Goal: Task Accomplishment & Management: Complete application form

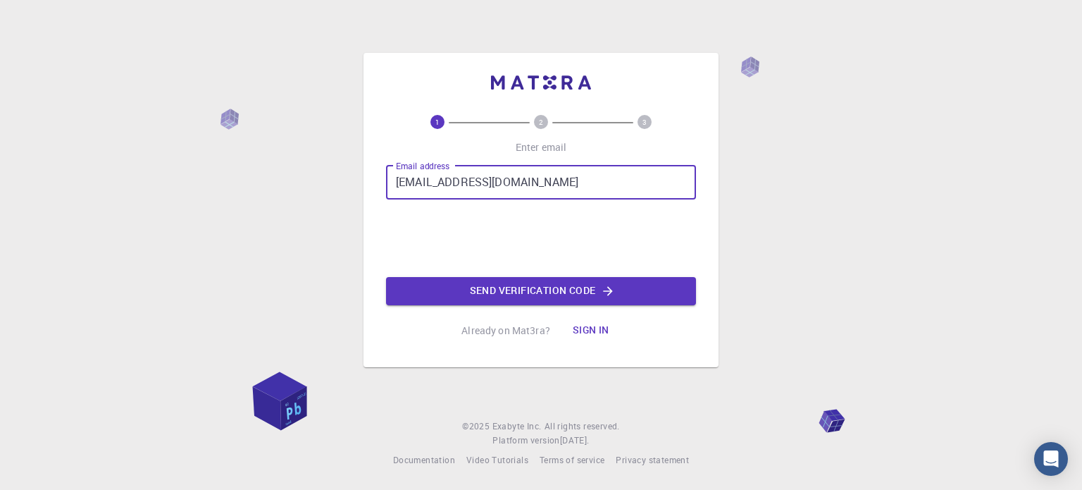
type input "[EMAIL_ADDRESS][DOMAIN_NAME]"
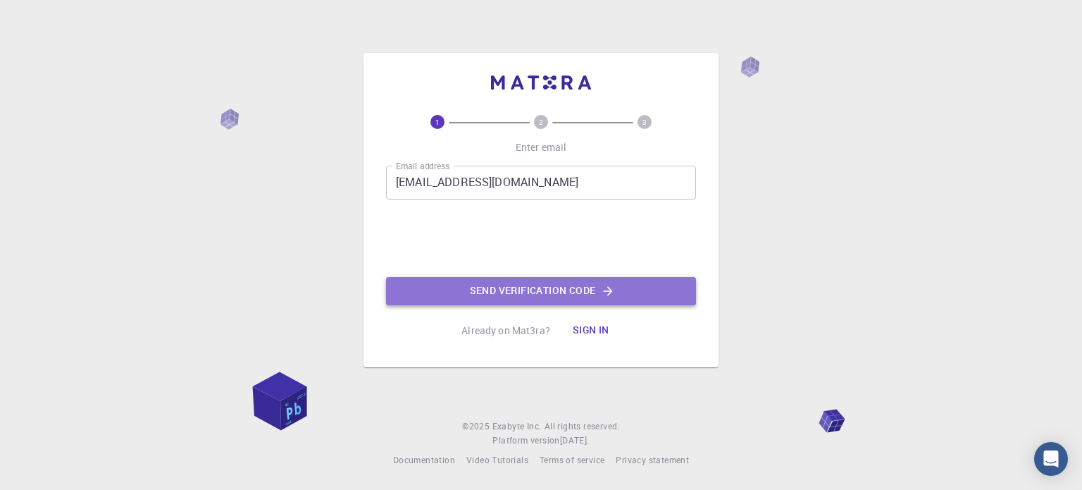
click at [525, 291] on button "Send verification code" at bounding box center [541, 291] width 310 height 28
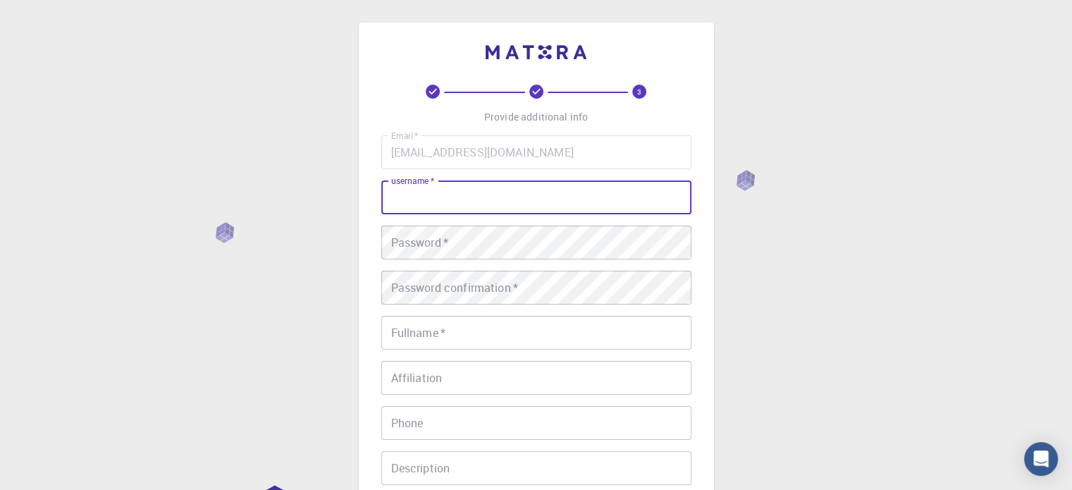
click at [575, 209] on input "username   *" at bounding box center [536, 197] width 310 height 34
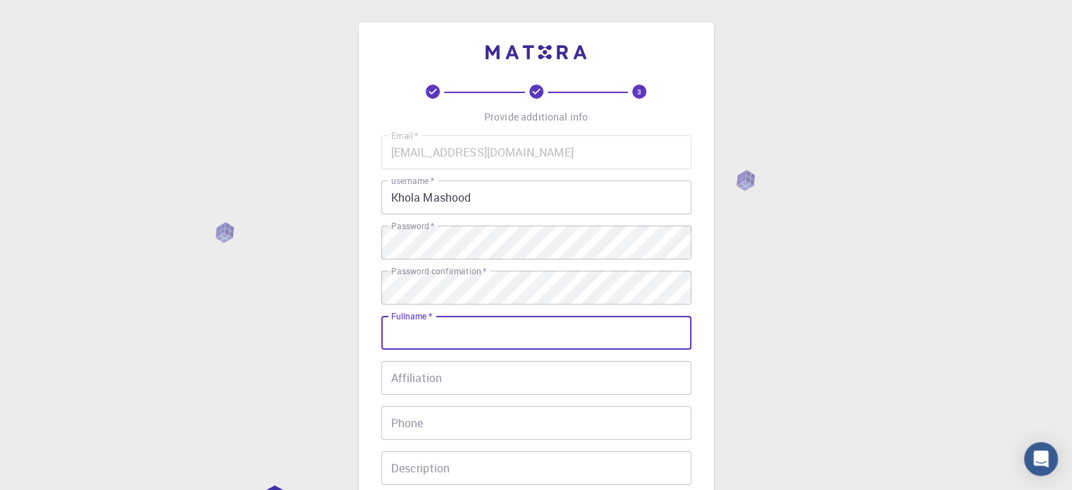
click at [557, 335] on input "Fullname   *" at bounding box center [536, 333] width 310 height 34
click at [478, 188] on input "Khola Mashood" at bounding box center [536, 197] width 310 height 34
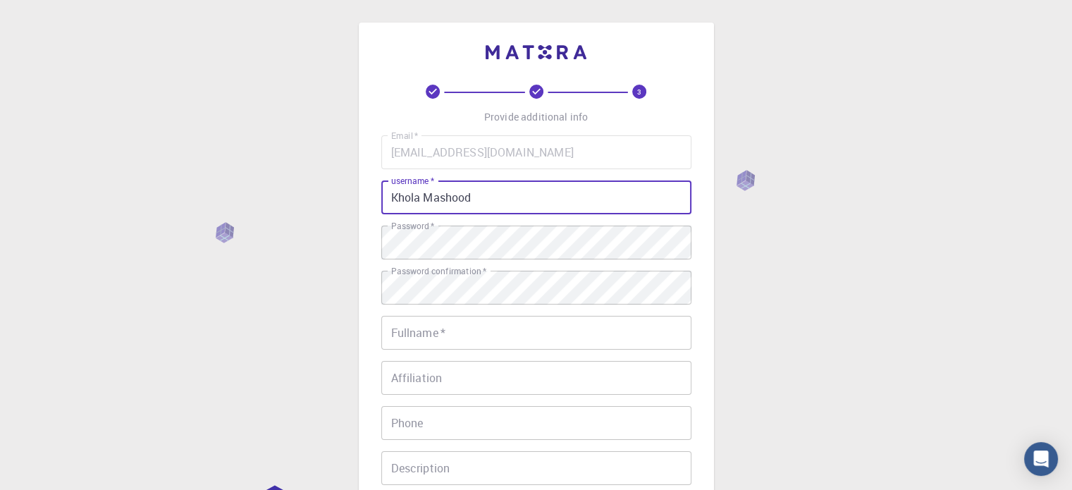
click at [478, 188] on input "Khola Mashood" at bounding box center [536, 197] width 310 height 34
type input "khola.mashood"
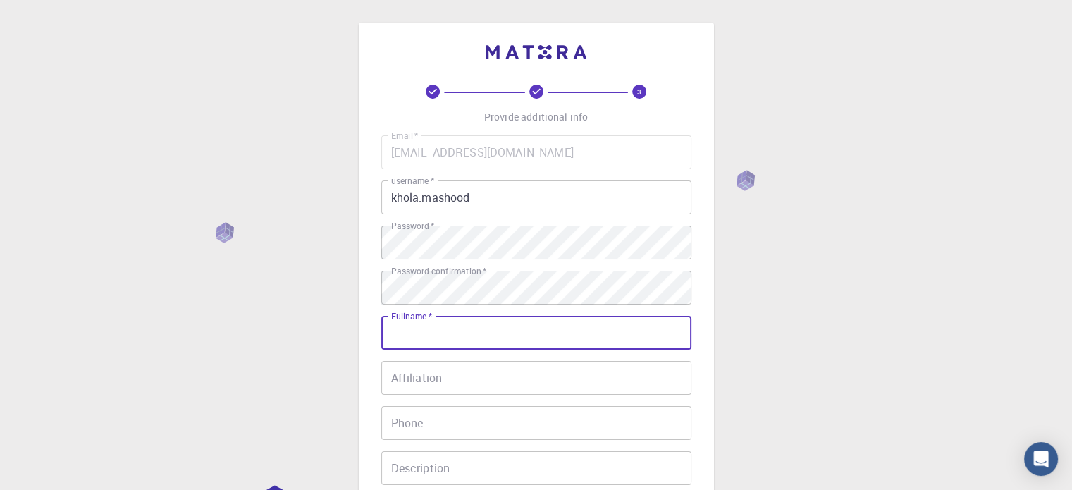
click at [454, 323] on input "Fullname   *" at bounding box center [536, 333] width 310 height 34
type input "Khola Mashood"
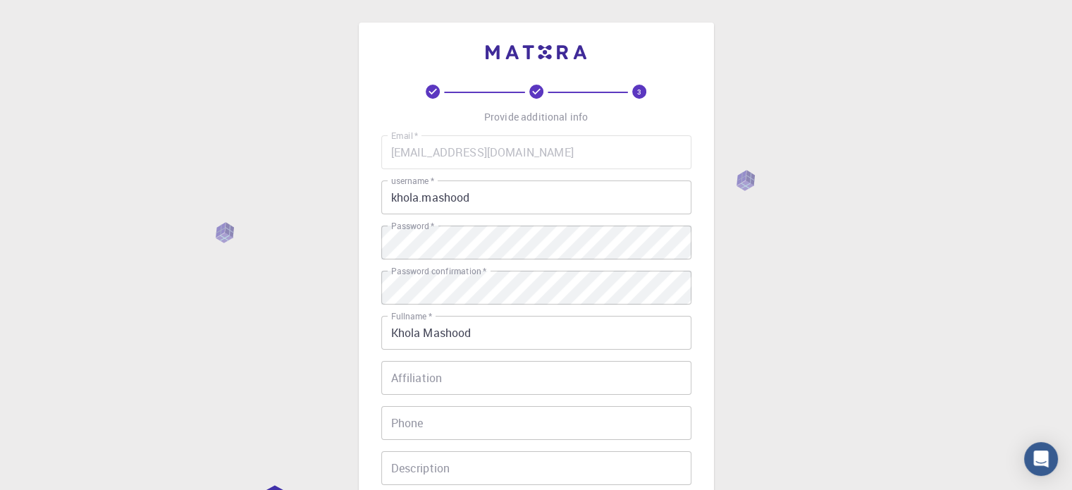
click at [790, 380] on div "3 Provide additional info Email   * [EMAIL_ADDRESS][DOMAIN_NAME] Email   * user…" at bounding box center [536, 358] width 1072 height 717
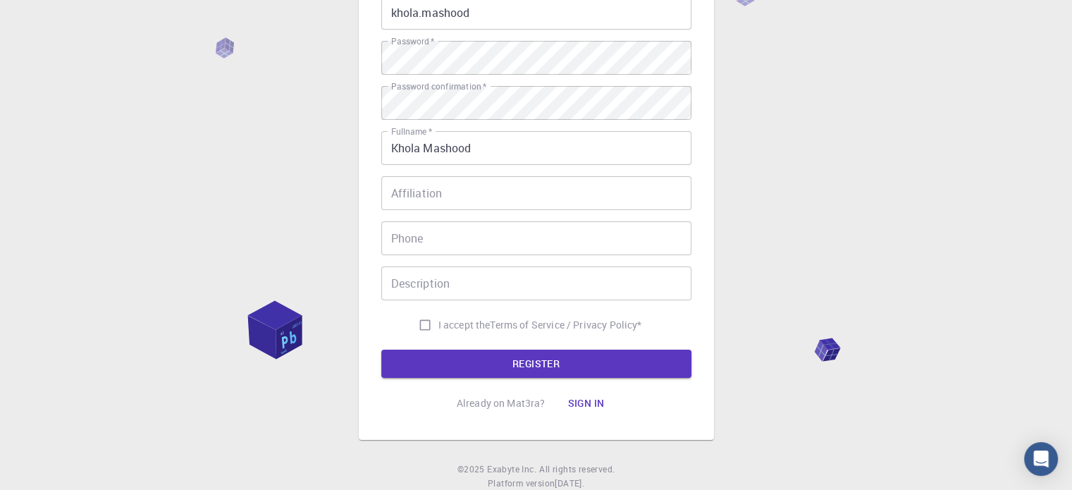
scroll to position [227, 0]
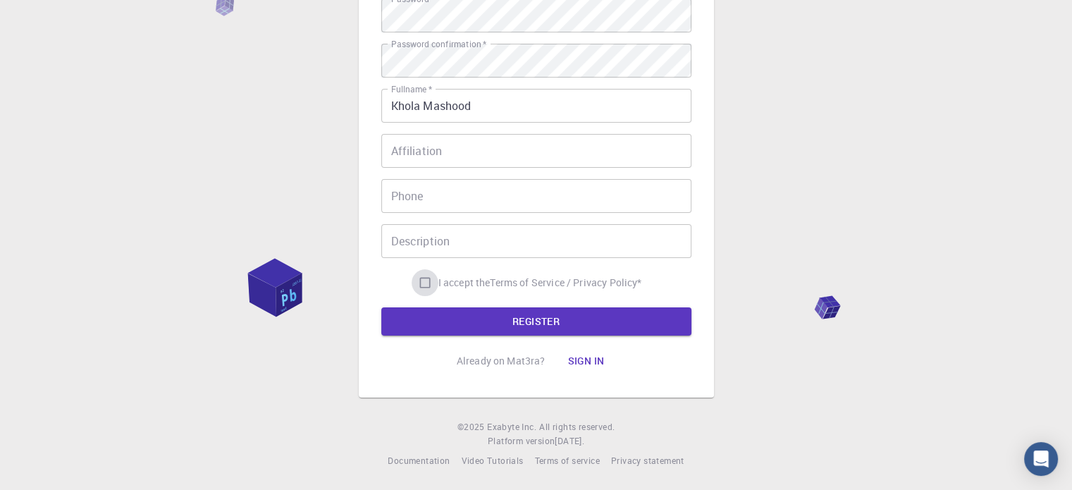
click at [419, 283] on input "I accept the Terms of Service / Privacy Policy *" at bounding box center [424, 282] width 27 height 27
checkbox input "true"
click at [488, 299] on form "Email   * [EMAIL_ADDRESS][DOMAIN_NAME] Email   * username   * khola.mashood use…" at bounding box center [536, 121] width 310 height 427
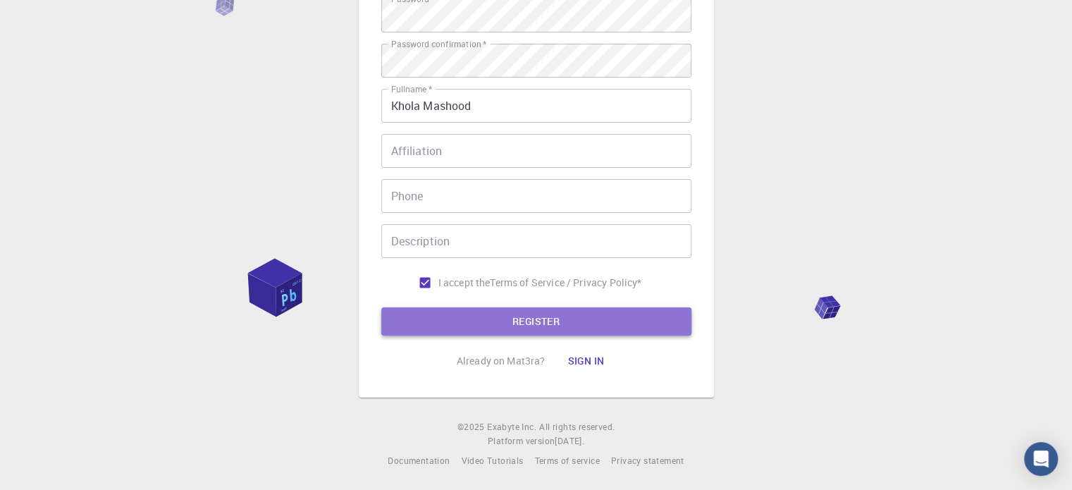
click at [494, 320] on button "REGISTER" at bounding box center [536, 321] width 310 height 28
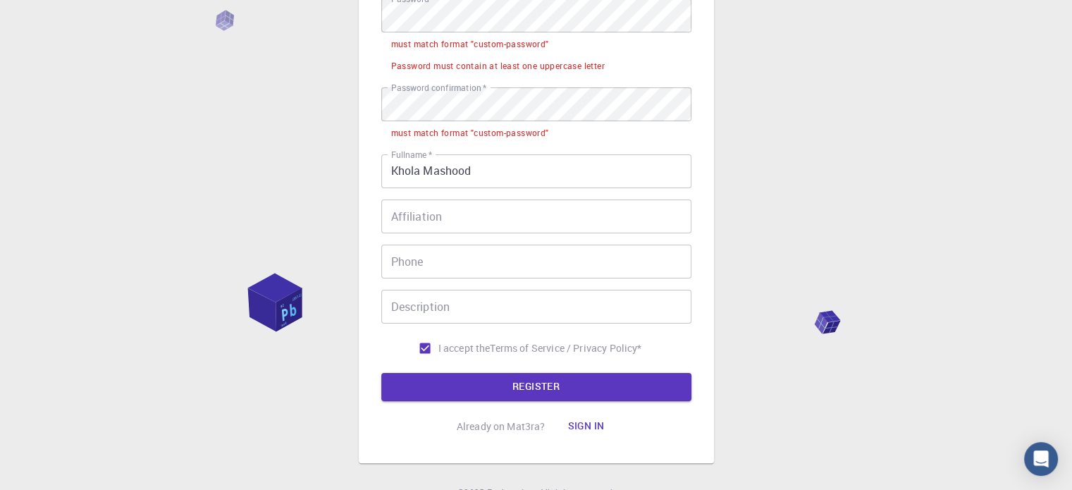
click at [751, 125] on div "3 Provide additional info Email   * [EMAIL_ADDRESS][DOMAIN_NAME] Email   * user…" at bounding box center [536, 146] width 1072 height 818
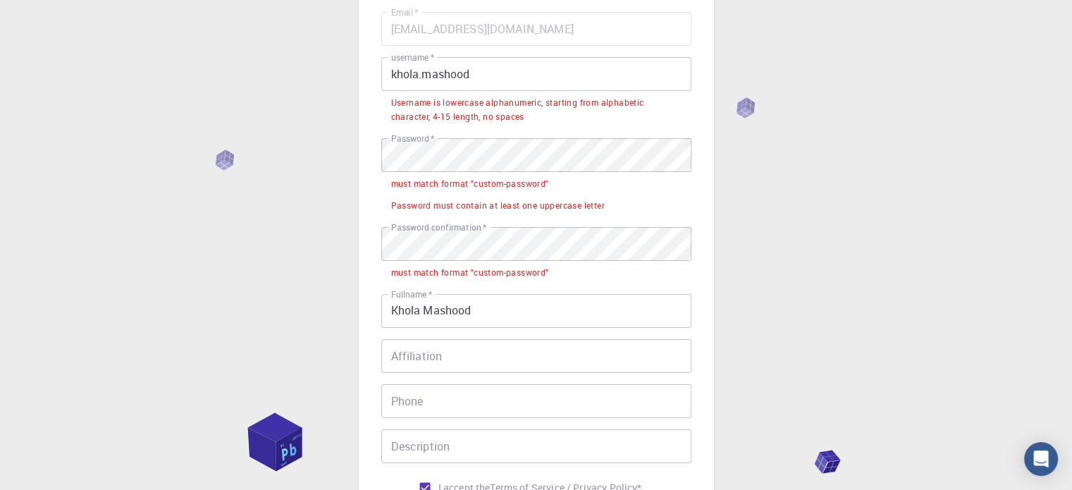
scroll to position [122, 0]
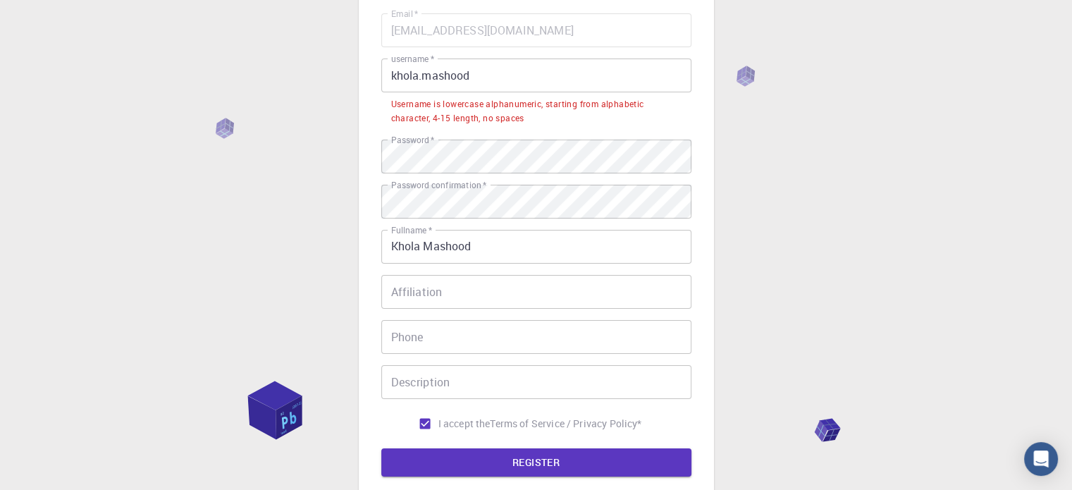
click at [769, 225] on div "3 Provide additional info Email   * [EMAIL_ADDRESS][DOMAIN_NAME] Email   * user…" at bounding box center [536, 254] width 1072 height 753
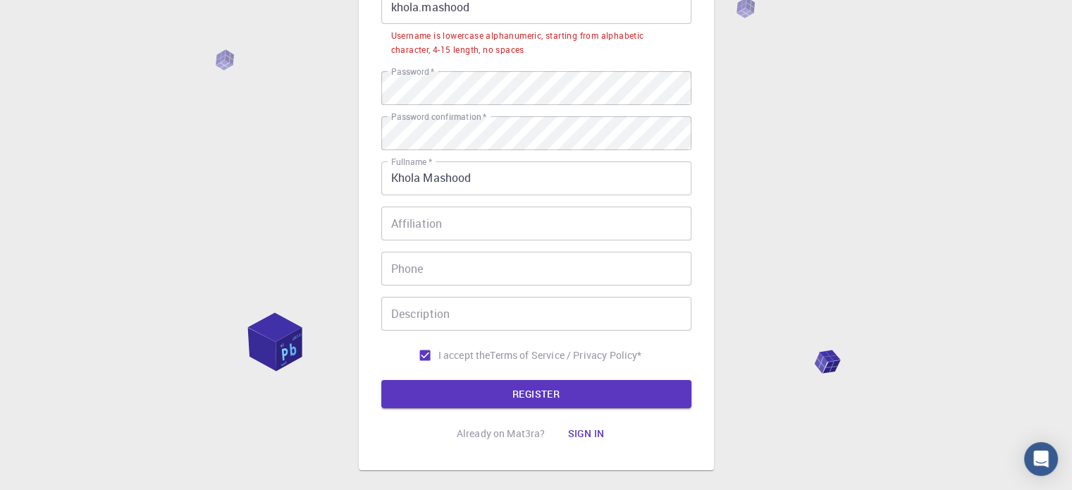
scroll to position [206, 0]
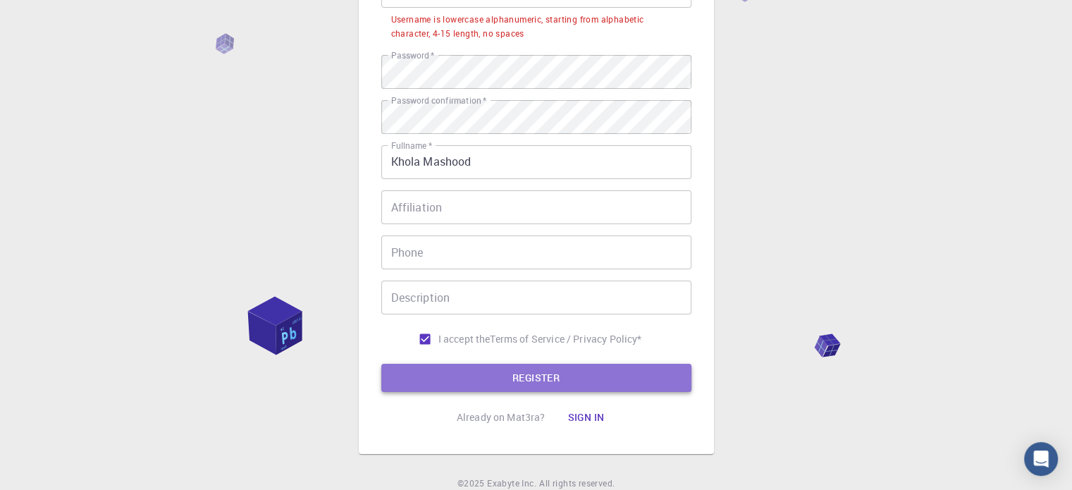
click at [604, 373] on button "REGISTER" at bounding box center [536, 378] width 310 height 28
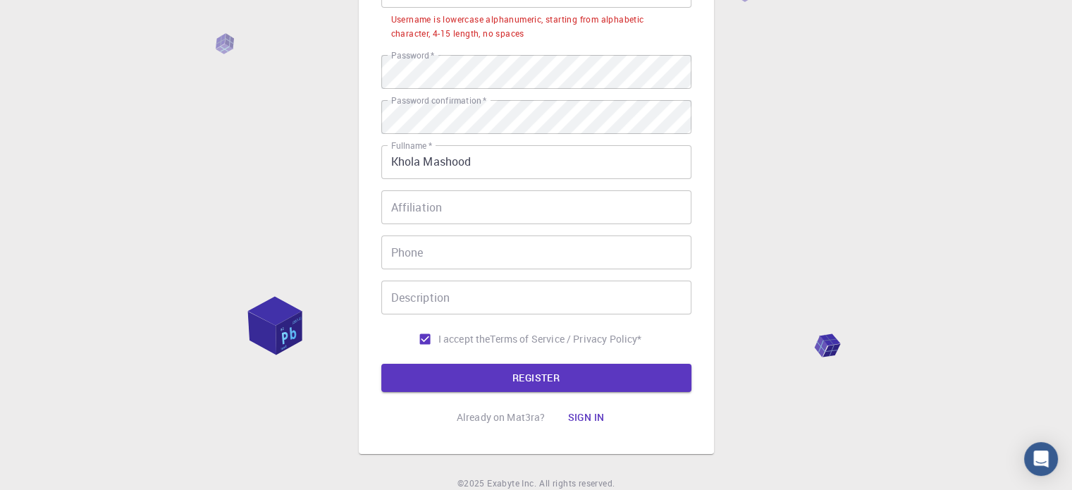
click at [765, 247] on div "3 Provide additional info Email   * [EMAIL_ADDRESS][DOMAIN_NAME] Email   * user…" at bounding box center [536, 170] width 1072 height 753
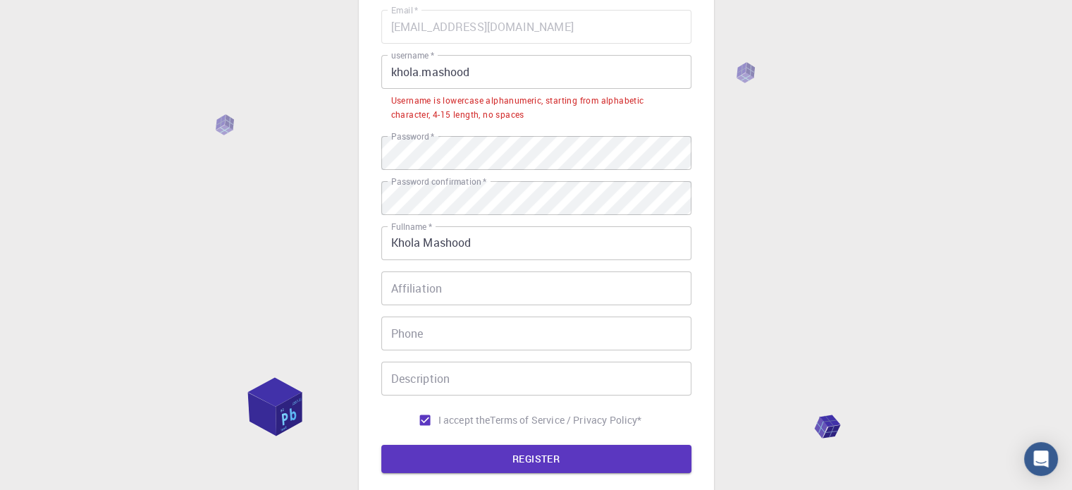
scroll to position [122, 0]
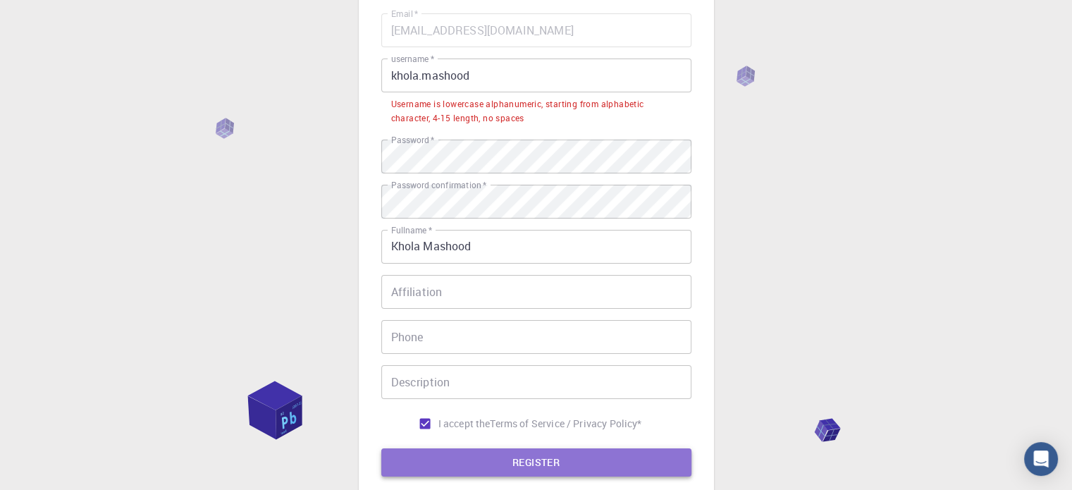
click at [531, 461] on button "REGISTER" at bounding box center [536, 462] width 310 height 28
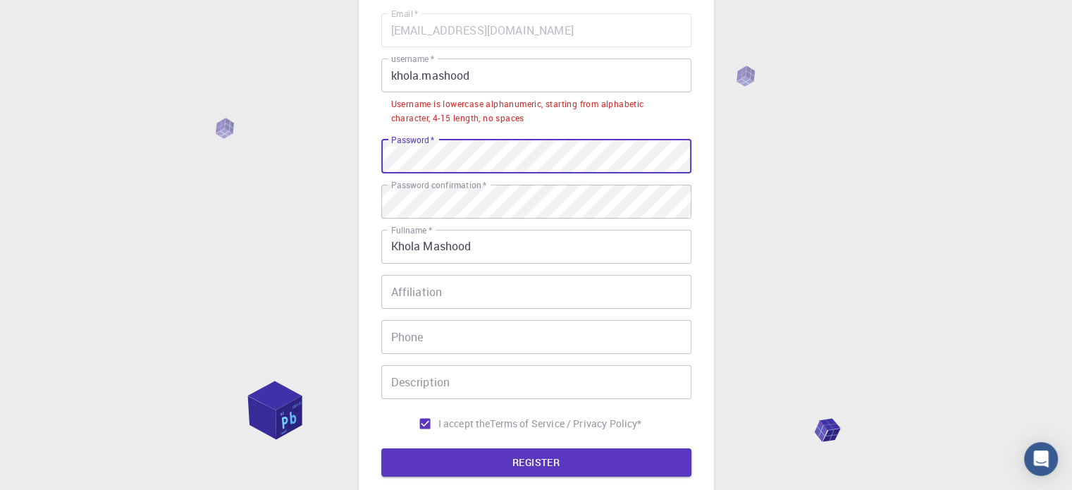
click at [861, 201] on div "3 Provide additional info Email   * [EMAIL_ADDRESS][DOMAIN_NAME] Email   * user…" at bounding box center [536, 254] width 1072 height 753
click at [805, 194] on div "3 Provide additional info Email   * [EMAIL_ADDRESS][DOMAIN_NAME] Email   * user…" at bounding box center [536, 254] width 1072 height 753
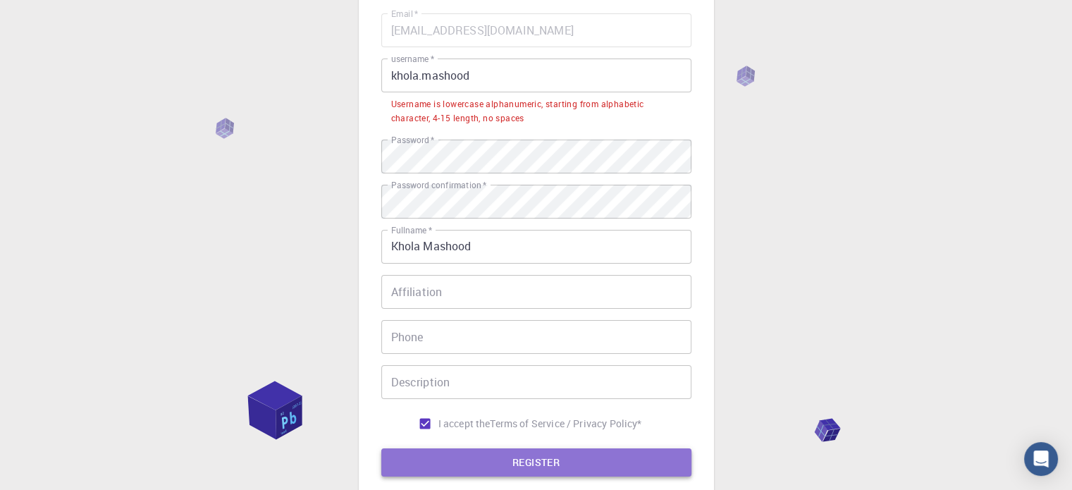
click at [586, 464] on button "REGISTER" at bounding box center [536, 462] width 310 height 28
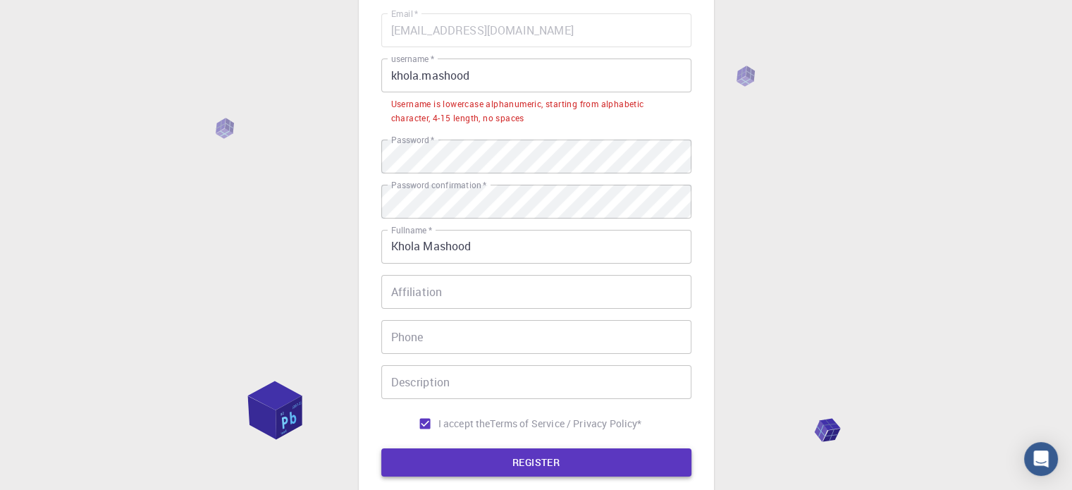
click at [586, 464] on button "REGISTER" at bounding box center [536, 462] width 310 height 28
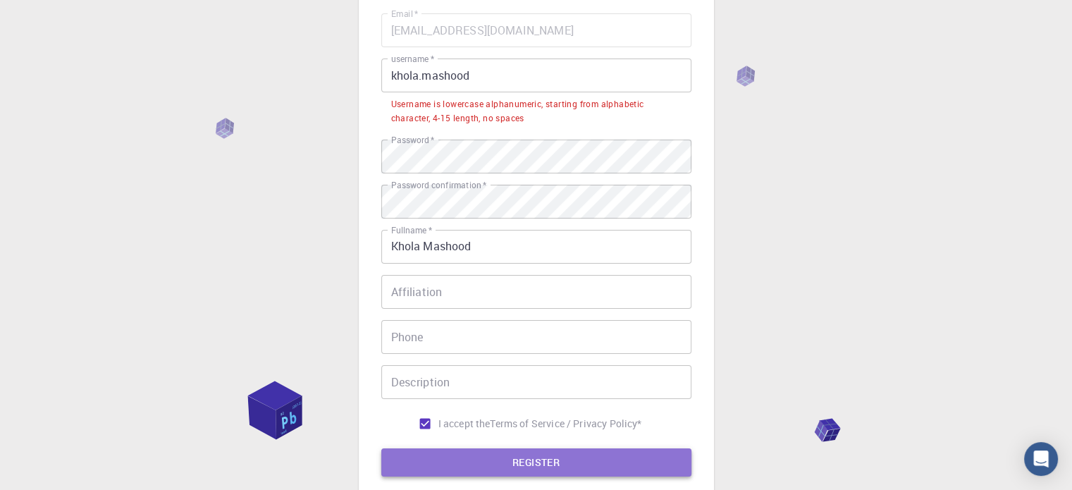
click at [586, 464] on button "REGISTER" at bounding box center [536, 462] width 310 height 28
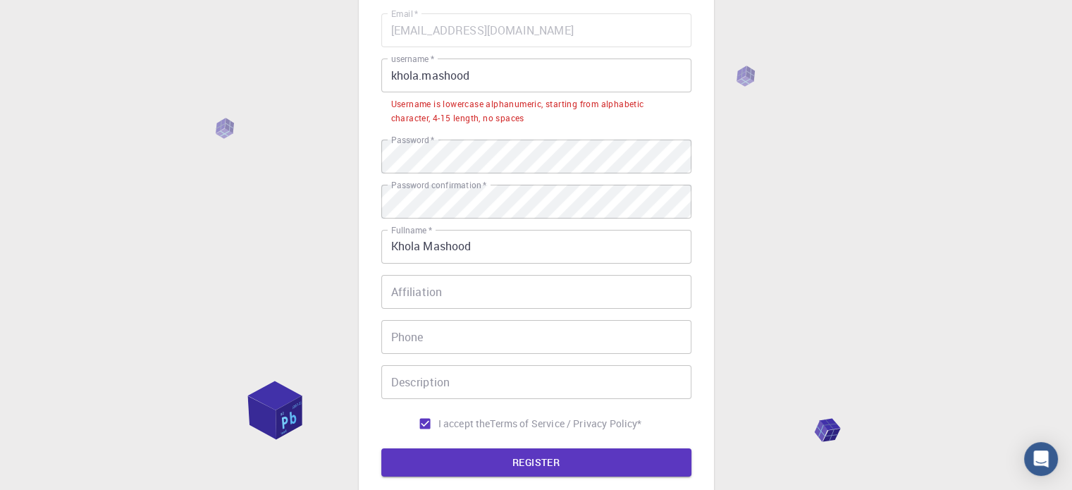
click at [861, 250] on div "3 Provide additional info Email   * [EMAIL_ADDRESS][DOMAIN_NAME] Email   * user…" at bounding box center [536, 254] width 1072 height 753
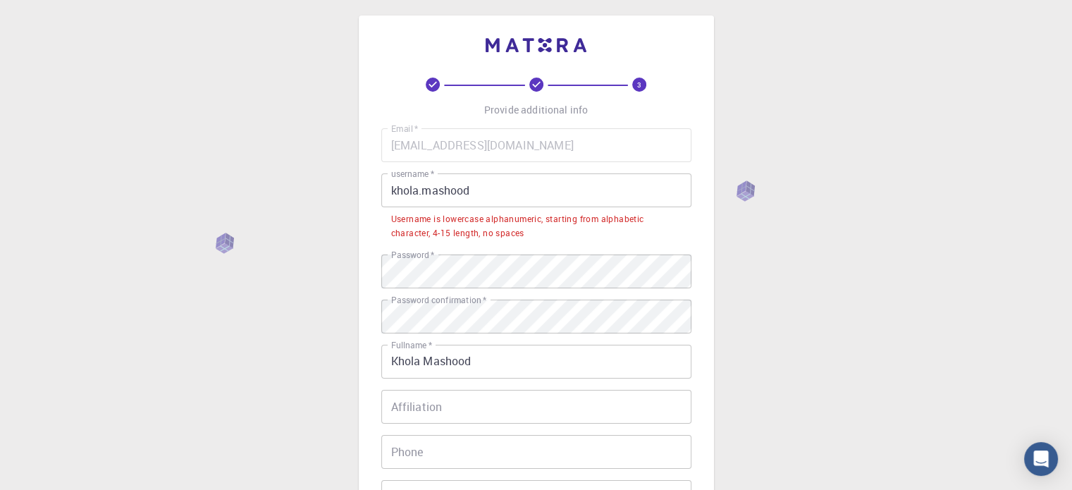
scroll to position [0, 0]
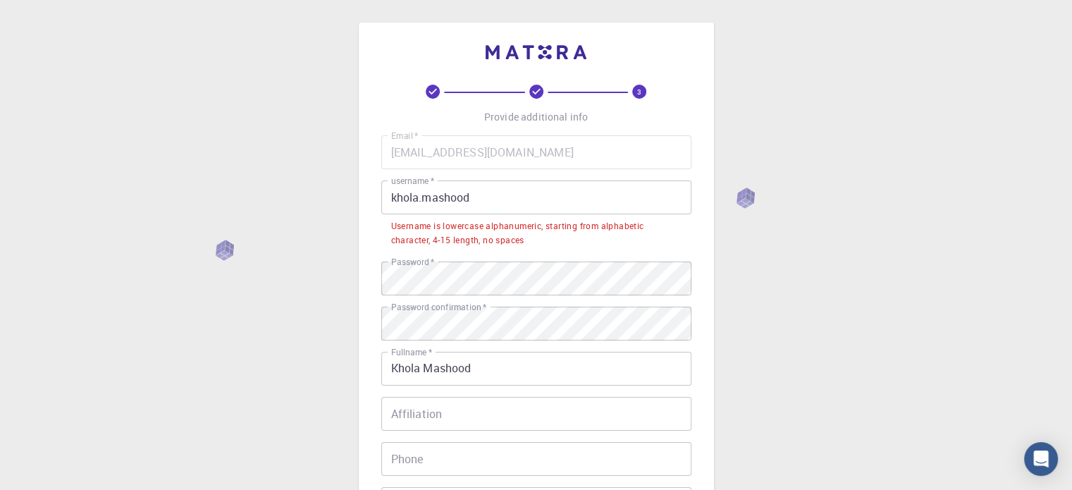
click at [400, 199] on input "khola.mashood" at bounding box center [536, 197] width 310 height 34
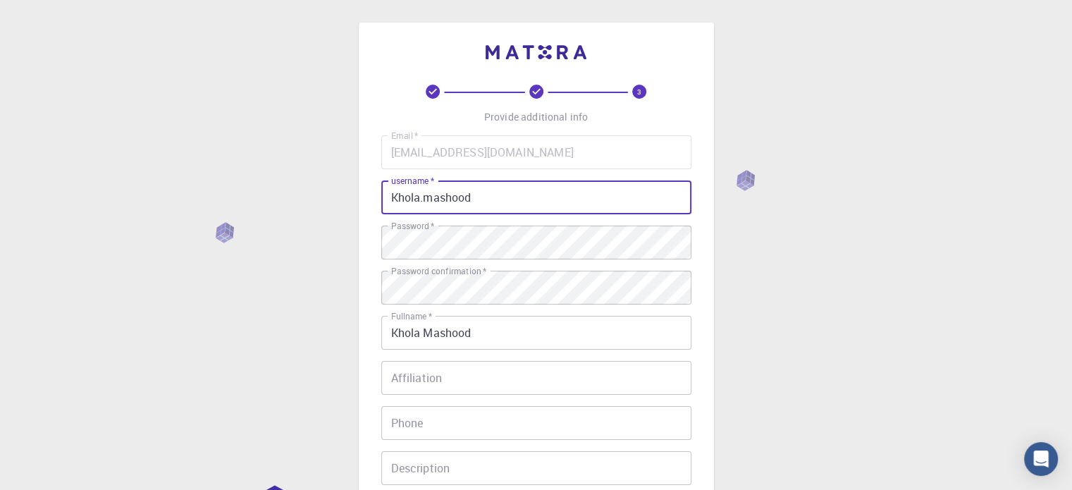
click at [487, 204] on input "Khola.mashood" at bounding box center [536, 197] width 310 height 34
type input "Khola.mashood123"
click at [790, 274] on div "3 Provide additional info Email   * [EMAIL_ADDRESS][DOMAIN_NAME] Email   * user…" at bounding box center [536, 358] width 1072 height 717
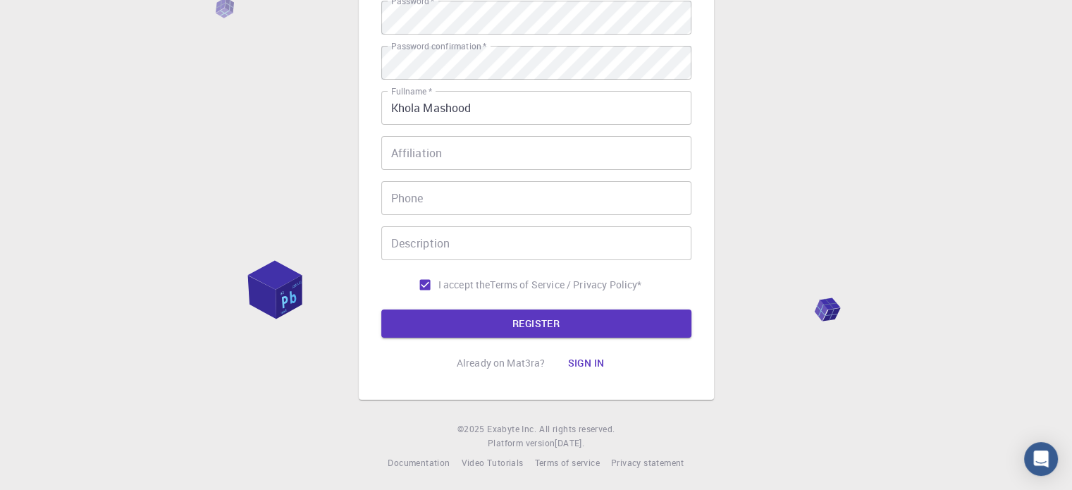
scroll to position [227, 0]
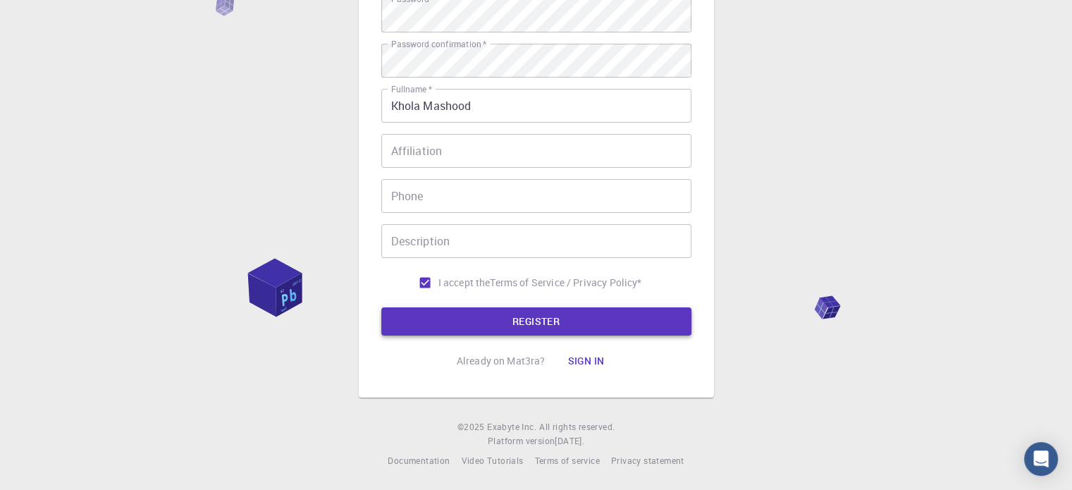
click at [609, 333] on button "REGISTER" at bounding box center [536, 321] width 310 height 28
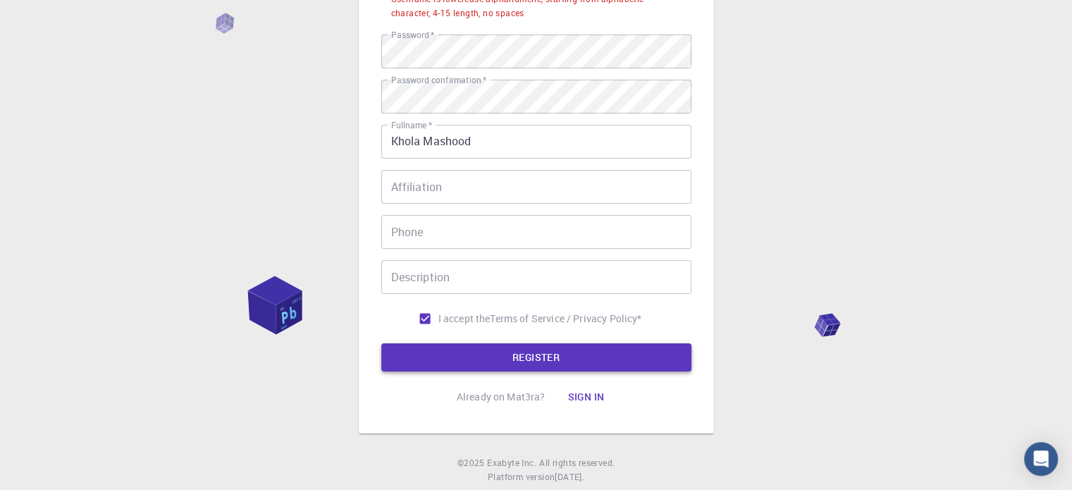
scroll to position [263, 0]
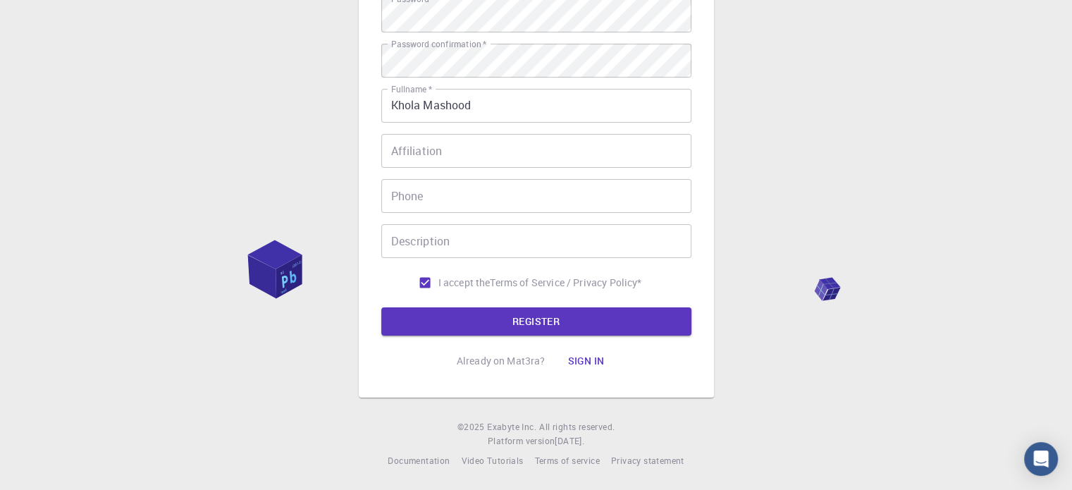
click at [795, 182] on div "3 Provide additional info Email   * [EMAIL_ADDRESS][DOMAIN_NAME] Email   * user…" at bounding box center [536, 113] width 1072 height 753
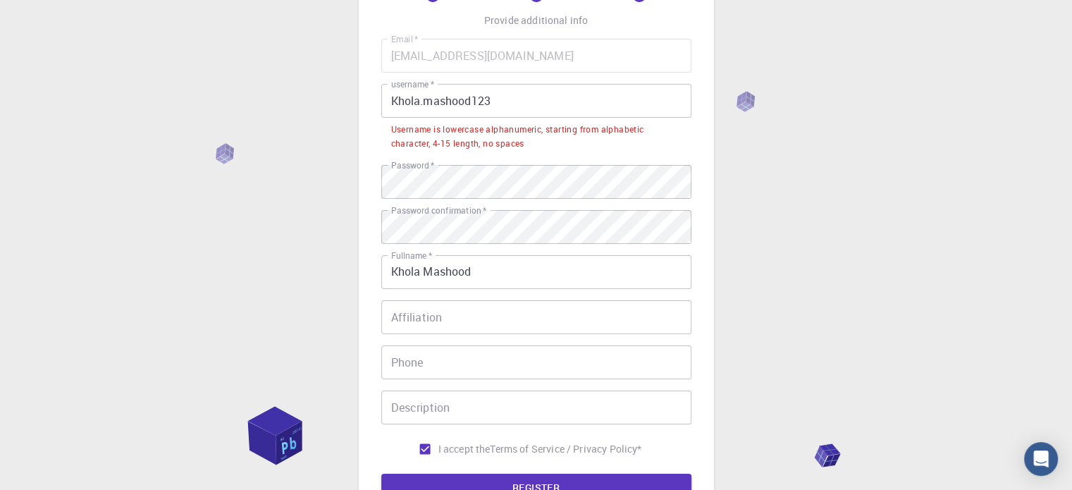
scroll to position [66, 0]
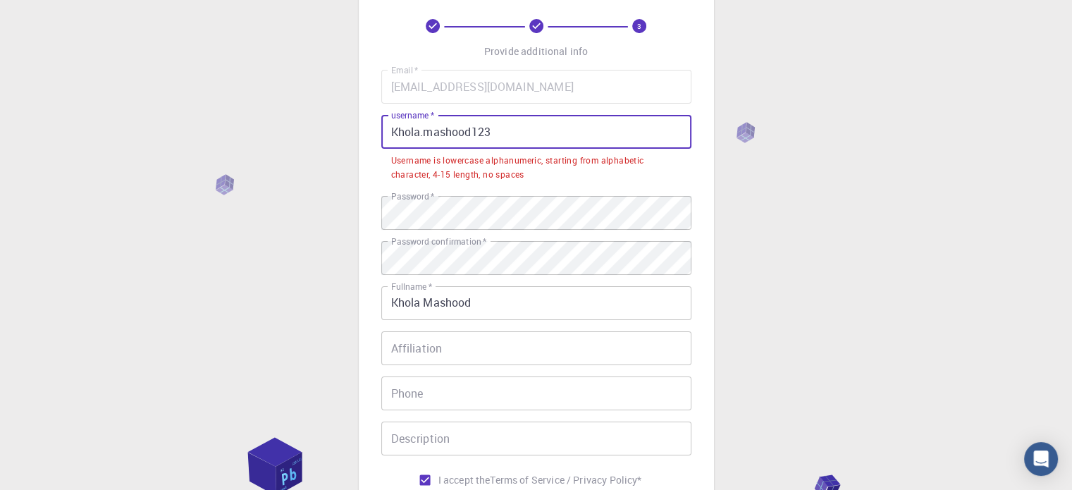
click at [511, 144] on input "Khola.mashood123" at bounding box center [536, 132] width 310 height 34
drag, startPoint x: 511, startPoint y: 144, endPoint x: 512, endPoint y: 137, distance: 7.2
click at [512, 137] on input "Khola.mashood123" at bounding box center [536, 132] width 310 height 34
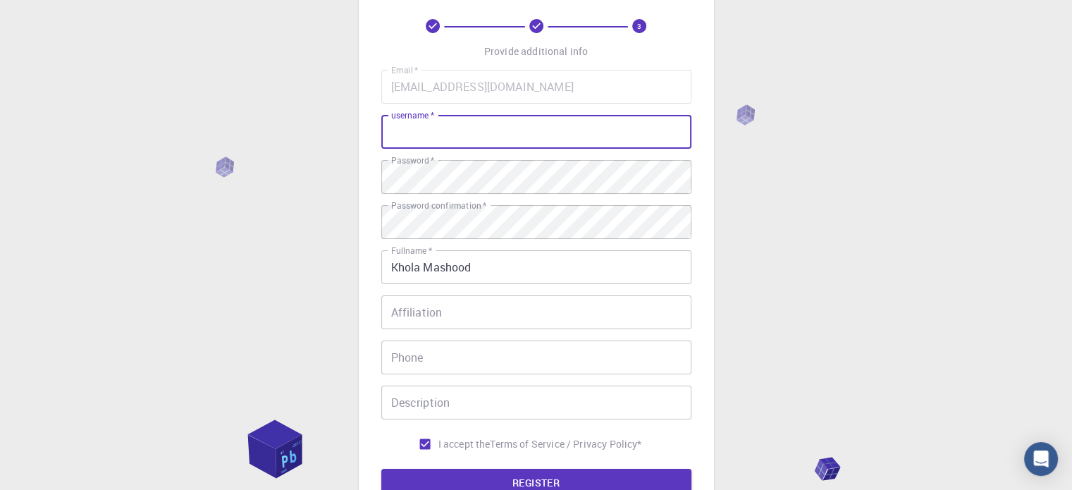
drag, startPoint x: 512, startPoint y: 137, endPoint x: 476, endPoint y: 135, distance: 36.7
click at [476, 135] on input "username   *" at bounding box center [536, 132] width 310 height 34
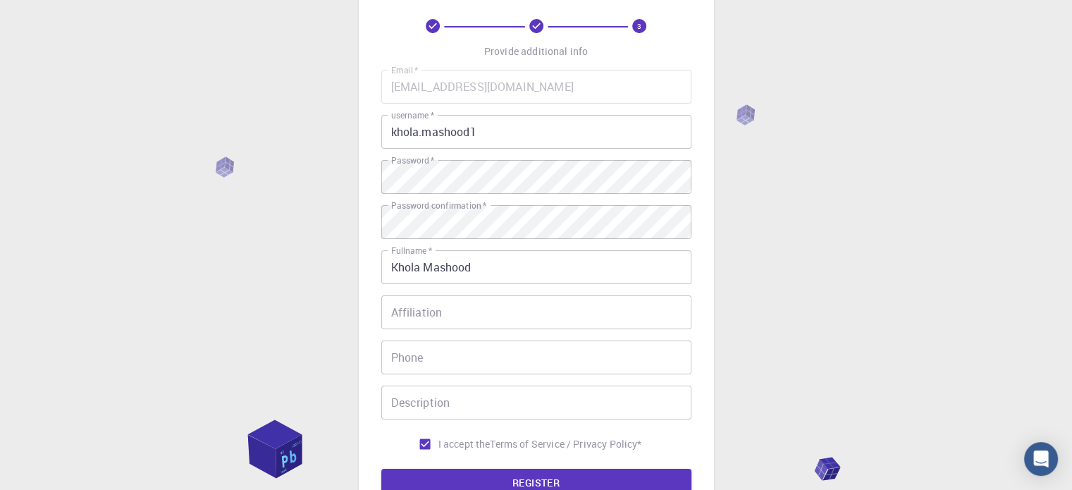
click at [899, 266] on div "3 Provide additional info Email   * [EMAIL_ADDRESS][DOMAIN_NAME] Email   * user…" at bounding box center [536, 292] width 1072 height 717
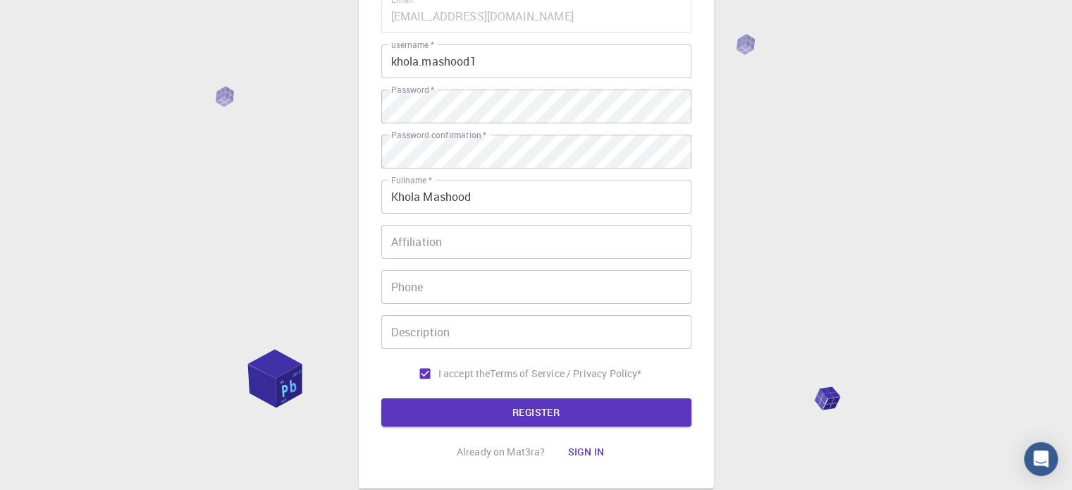
scroll to position [178, 0]
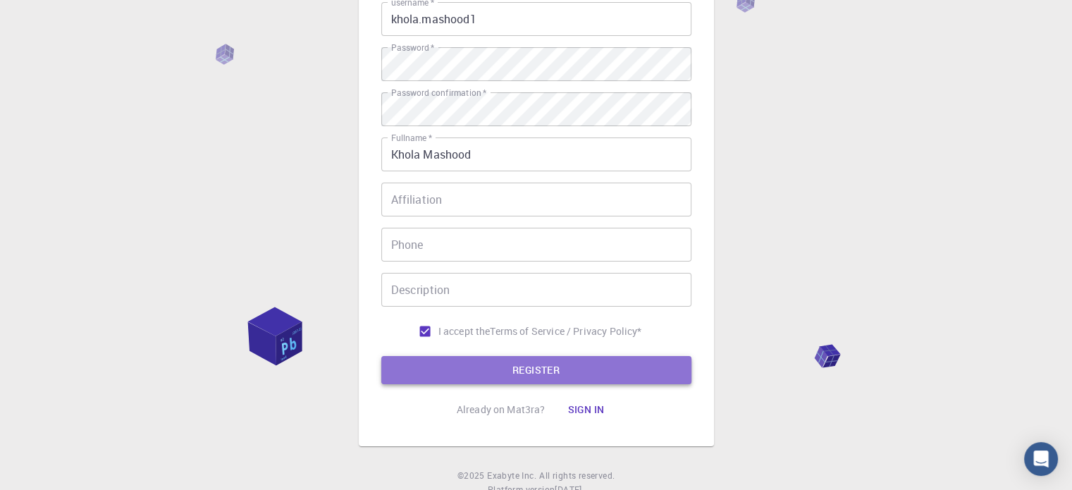
click at [615, 374] on button "REGISTER" at bounding box center [536, 370] width 310 height 28
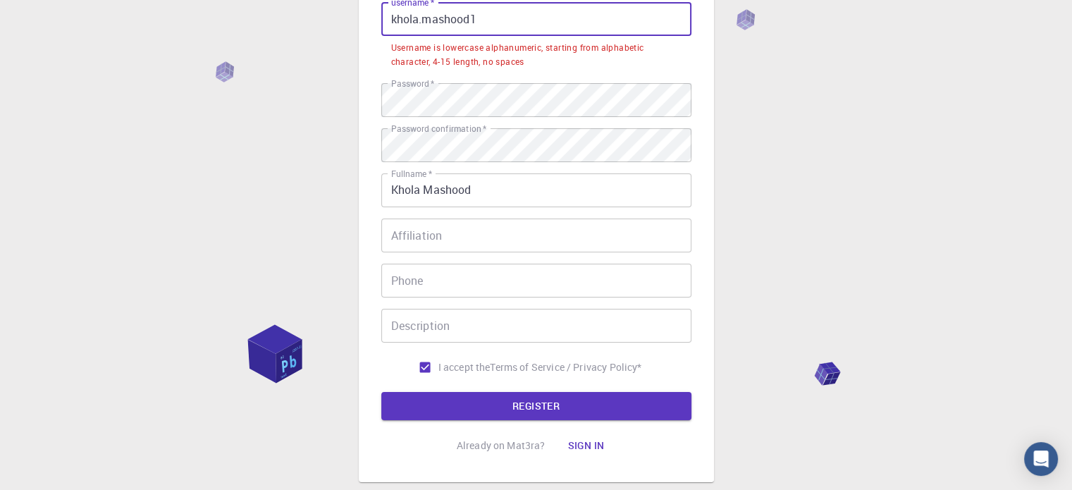
click at [547, 27] on input "khola.mashood1" at bounding box center [536, 19] width 310 height 34
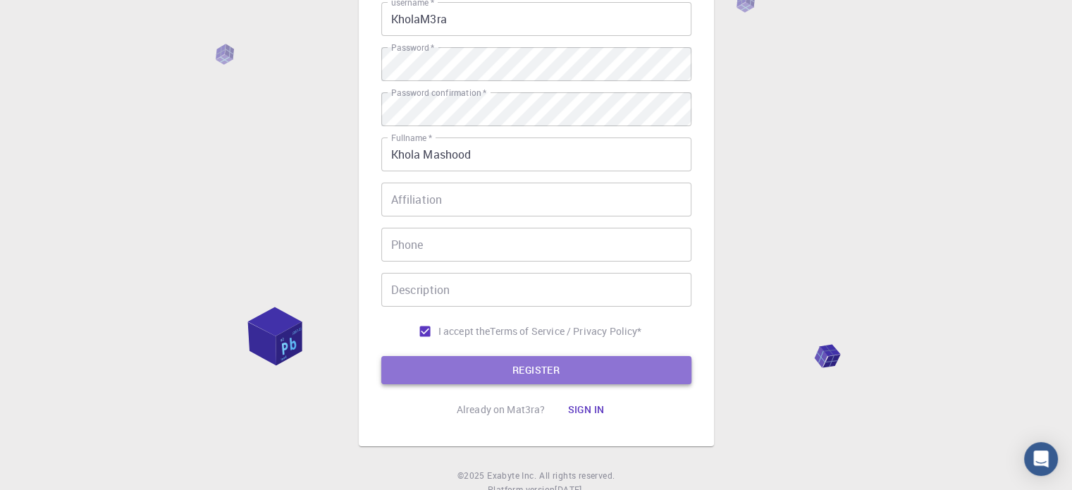
click at [501, 366] on button "REGISTER" at bounding box center [536, 370] width 310 height 28
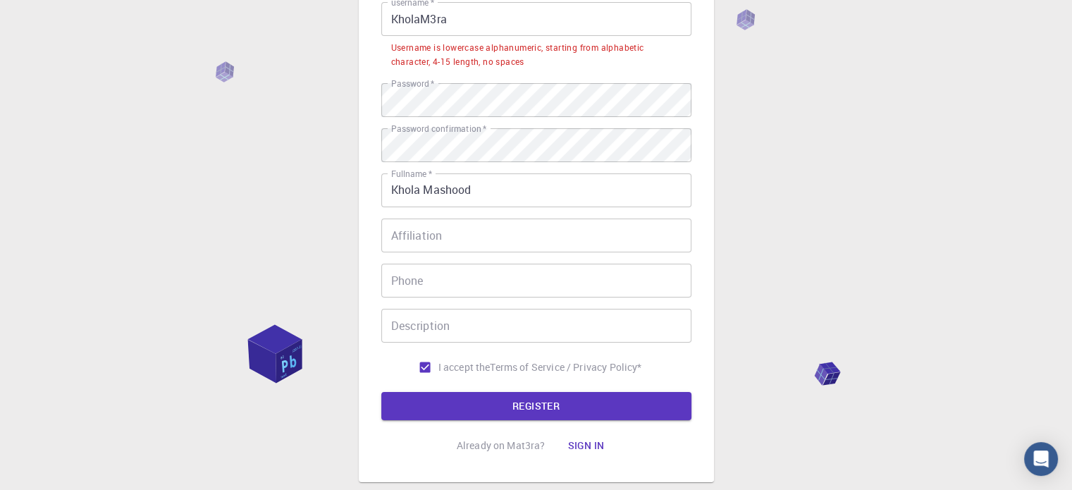
click at [497, 4] on input "KholaM3ra" at bounding box center [536, 19] width 310 height 34
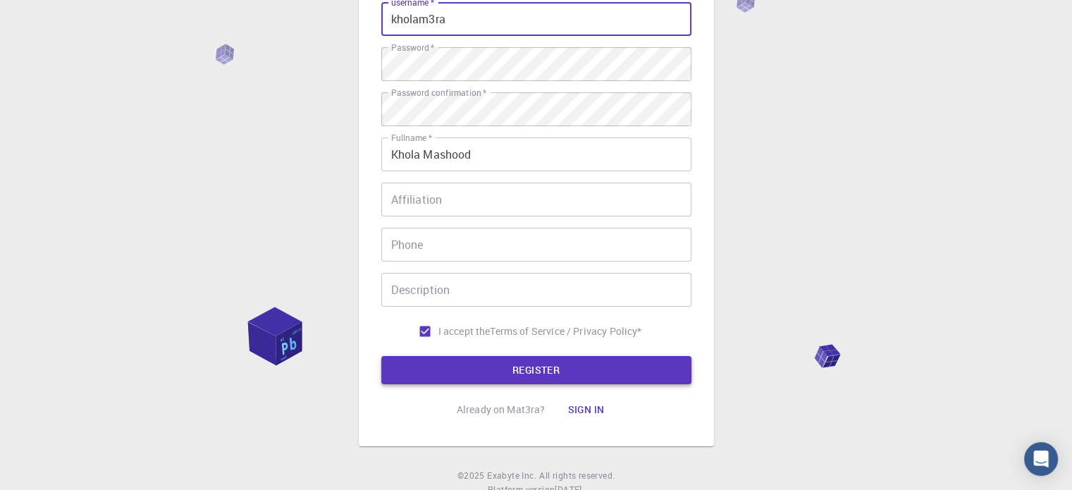
type input "kholam3ra"
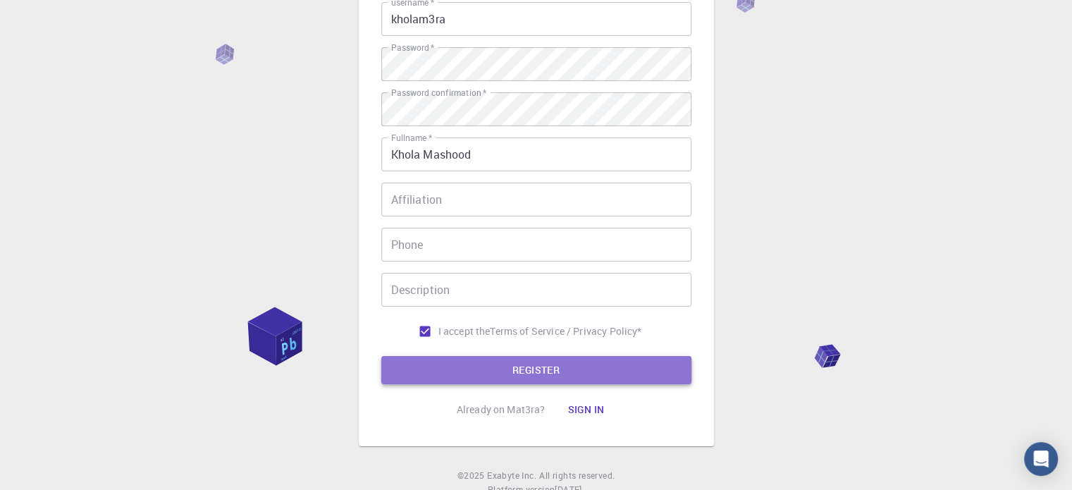
click at [603, 367] on button "REGISTER" at bounding box center [536, 370] width 310 height 28
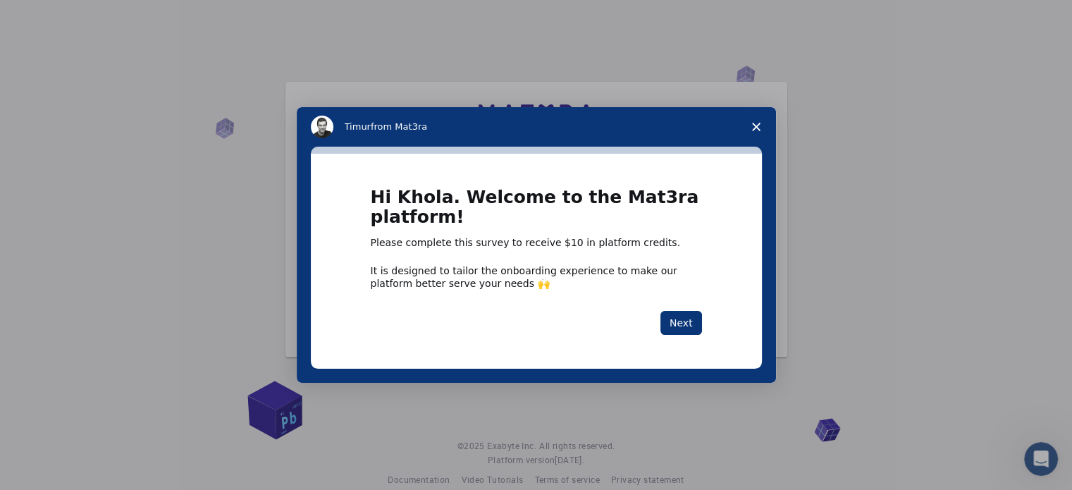
click at [754, 126] on icon "Close survey" at bounding box center [756, 127] width 8 height 8
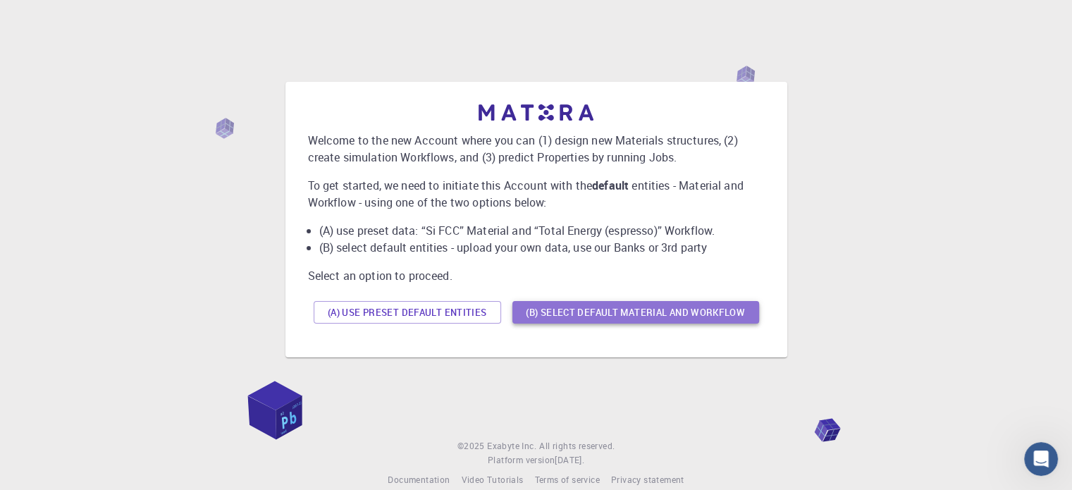
click at [542, 304] on button "(B) Select default material and workflow" at bounding box center [635, 312] width 247 height 23
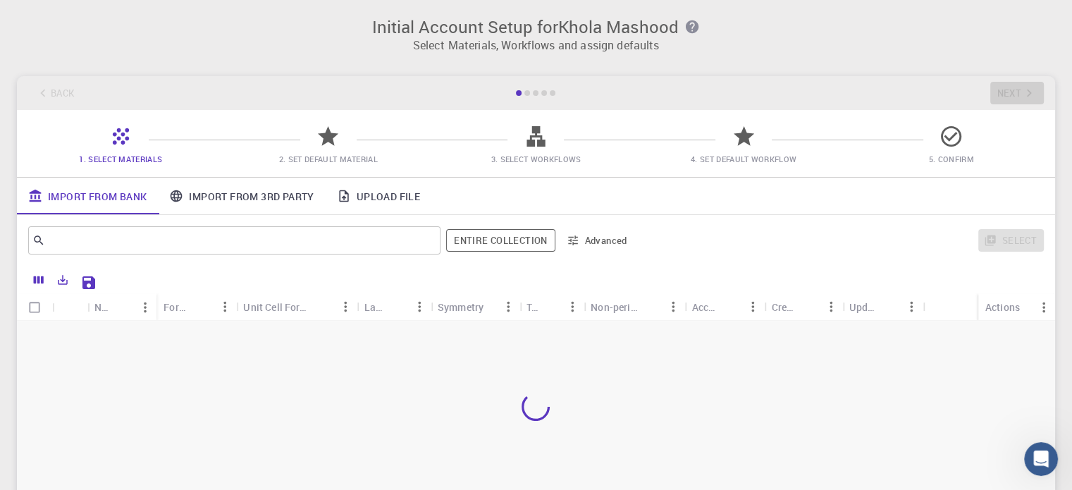
click at [700, 246] on div "Select" at bounding box center [842, 240] width 404 height 34
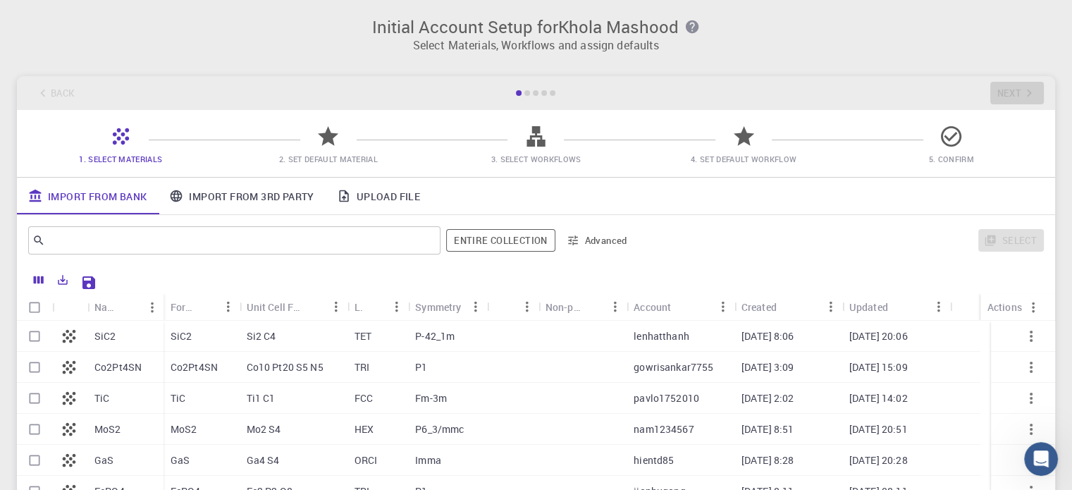
click at [882, 61] on div "Initial Account Setup for Khola Mashood Select Materials, Workflows and assign …" at bounding box center [536, 273] width 1072 height 547
click at [120, 394] on div "TiC" at bounding box center [125, 398] width 76 height 31
checkbox input "true"
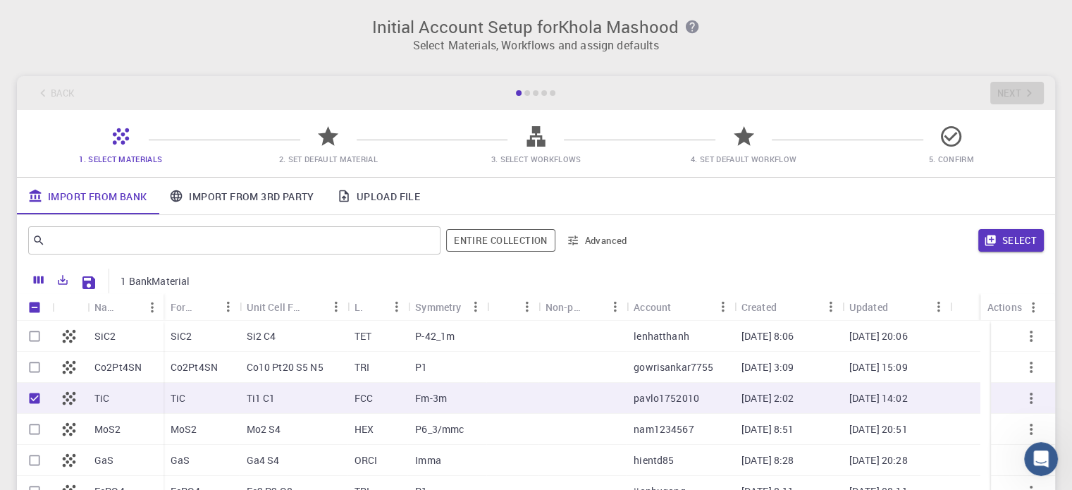
click at [1030, 23] on h3 "Initial Account Setup for Khola Mashood" at bounding box center [535, 27] width 1021 height 20
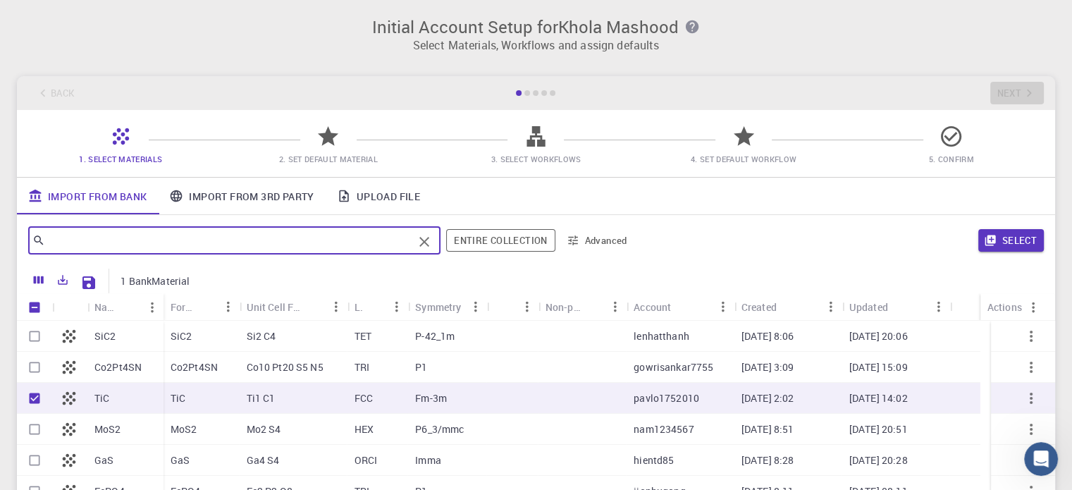
click at [374, 242] on input "text" at bounding box center [229, 240] width 368 height 20
type input "La2"
checkbox input "false"
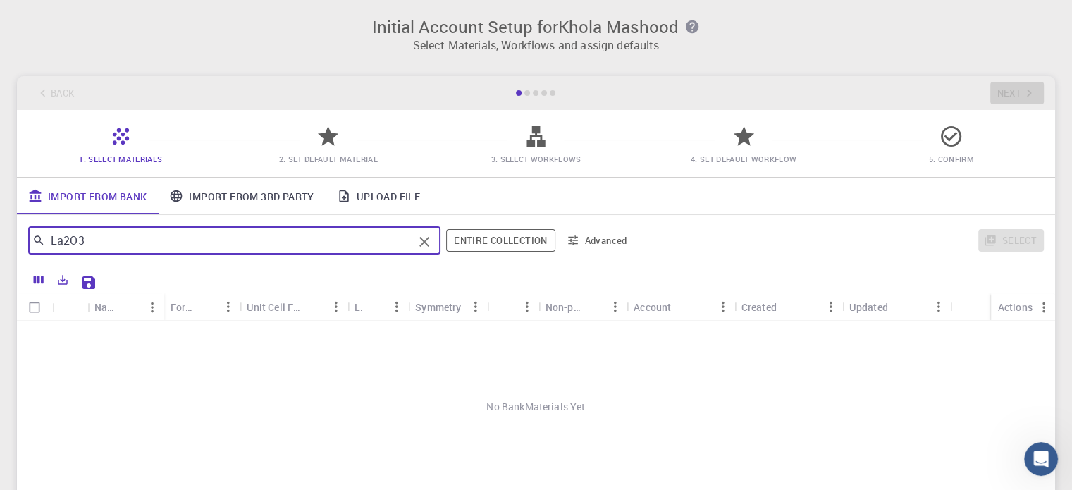
type input "La2O3"
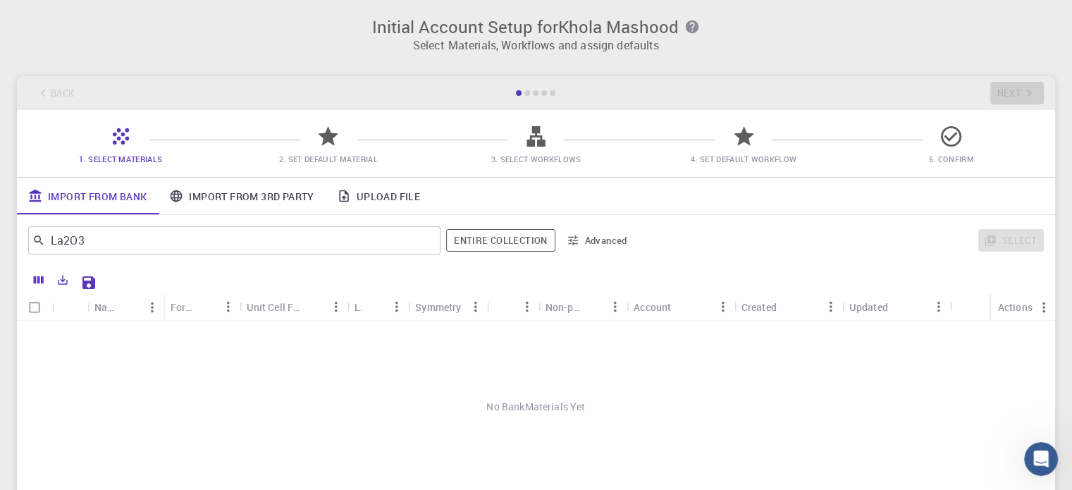
click at [771, 49] on p "Select Materials, Workflows and assign defaults" at bounding box center [535, 45] width 1021 height 17
click at [432, 240] on icon "Clear" at bounding box center [424, 241] width 17 height 17
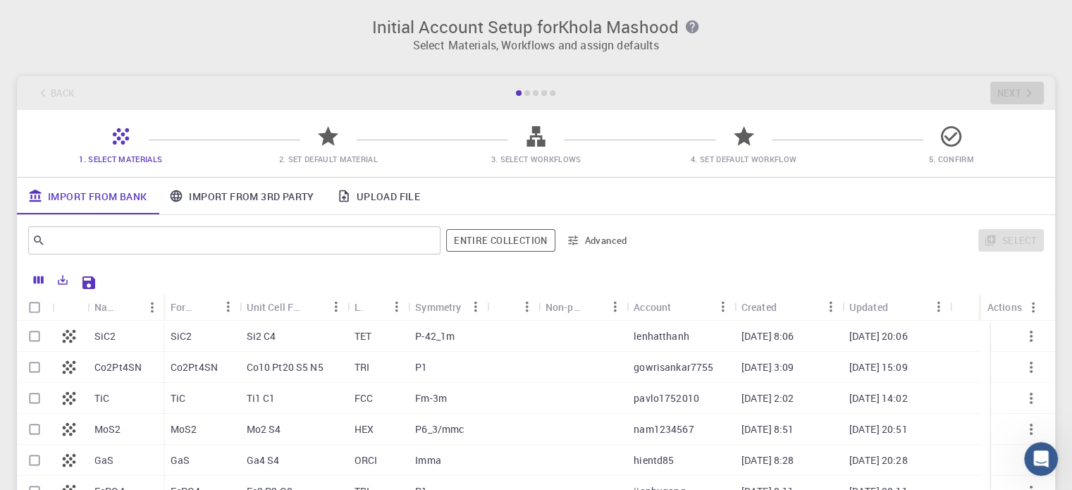
click at [731, 21] on h3 "Initial Account Setup for Khola Mashood" at bounding box center [535, 27] width 1021 height 20
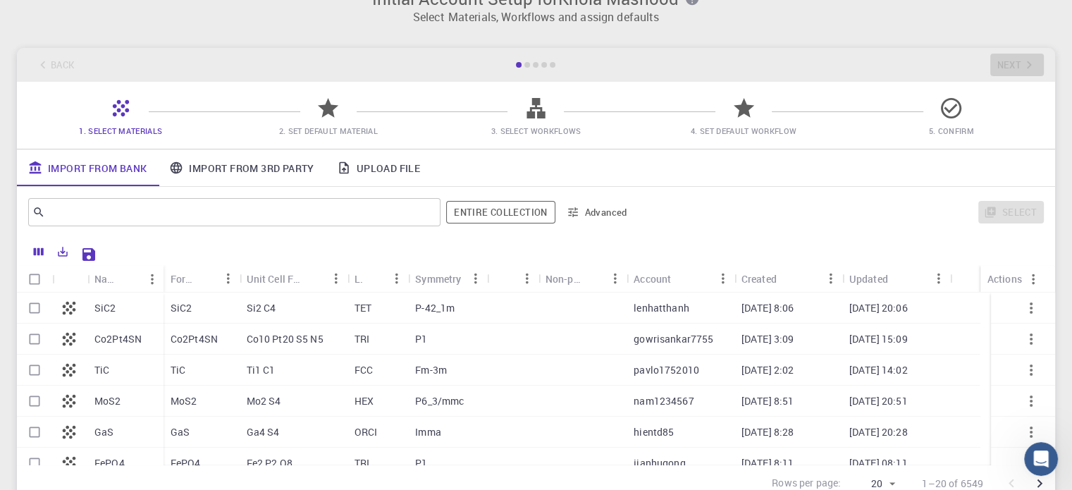
scroll to position [85, 0]
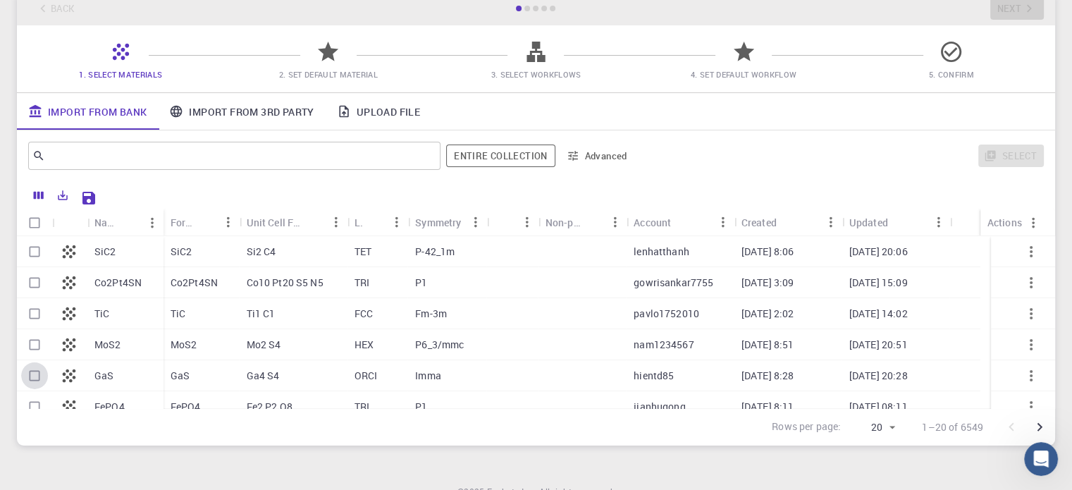
click at [31, 383] on input "Select row" at bounding box center [34, 375] width 27 height 27
checkbox input "true"
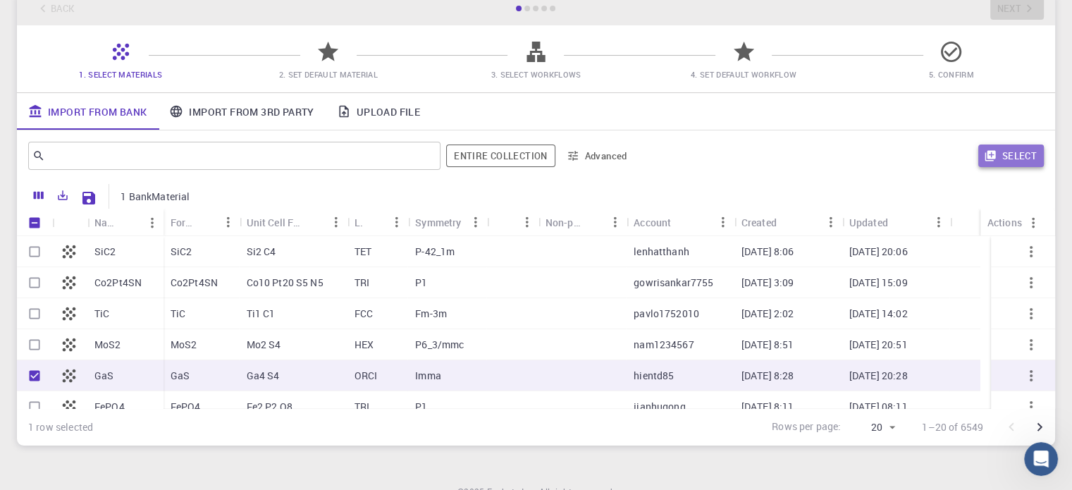
click at [1020, 149] on button "Select" at bounding box center [1011, 155] width 66 height 23
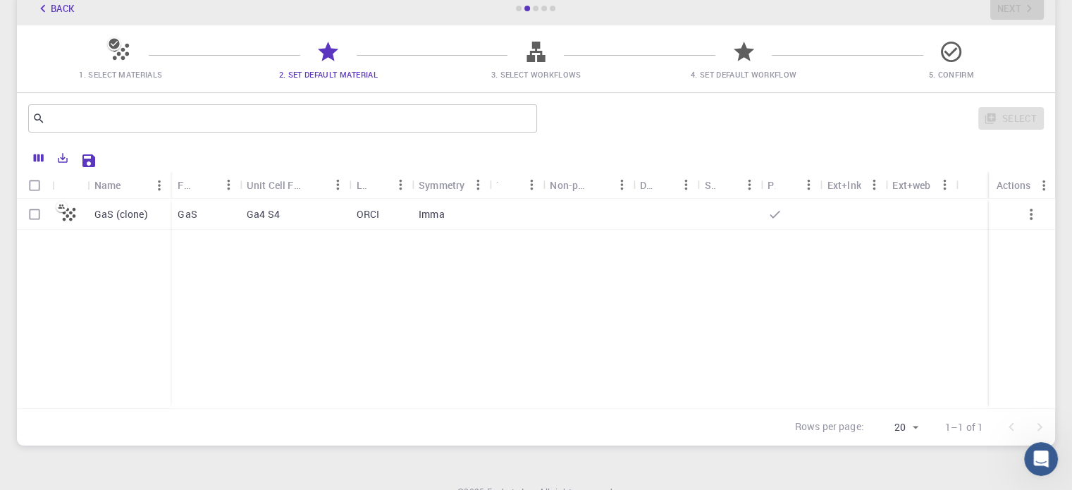
click at [414, 211] on div "Imma" at bounding box center [450, 214] width 78 height 31
checkbox input "true"
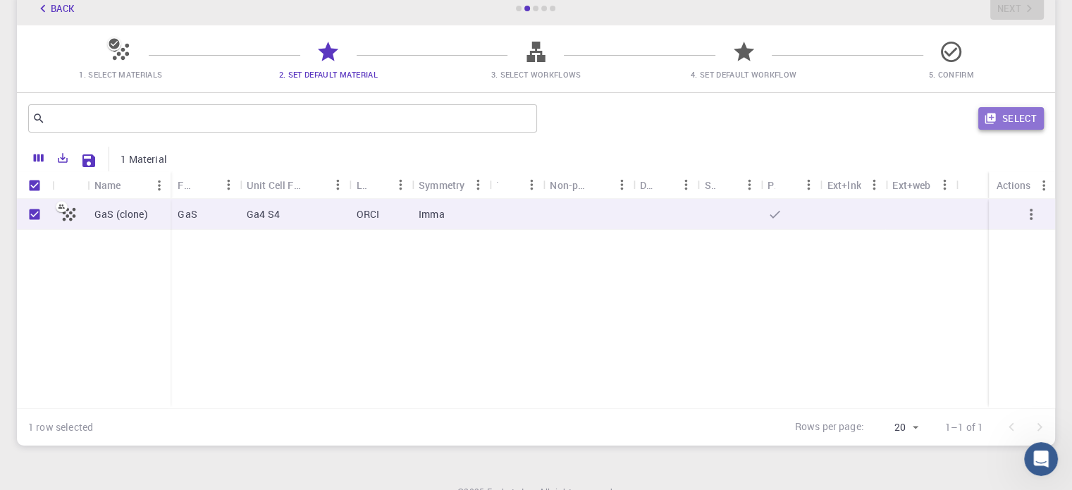
click at [1018, 118] on button "Select" at bounding box center [1011, 118] width 66 height 23
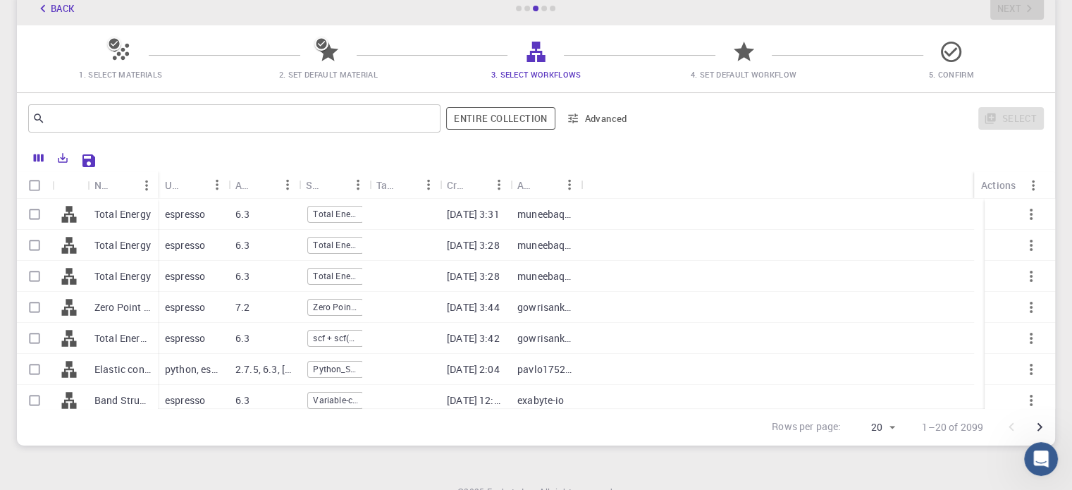
click at [94, 408] on div "Band Structure (LDA)" at bounding box center [122, 400] width 70 height 31
checkbox input "true"
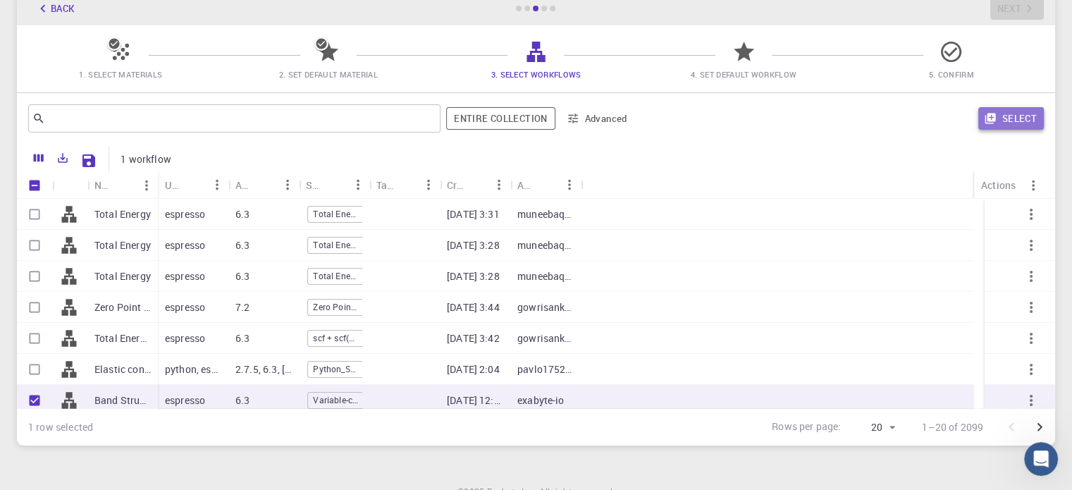
click at [1005, 123] on button "Select" at bounding box center [1011, 118] width 66 height 23
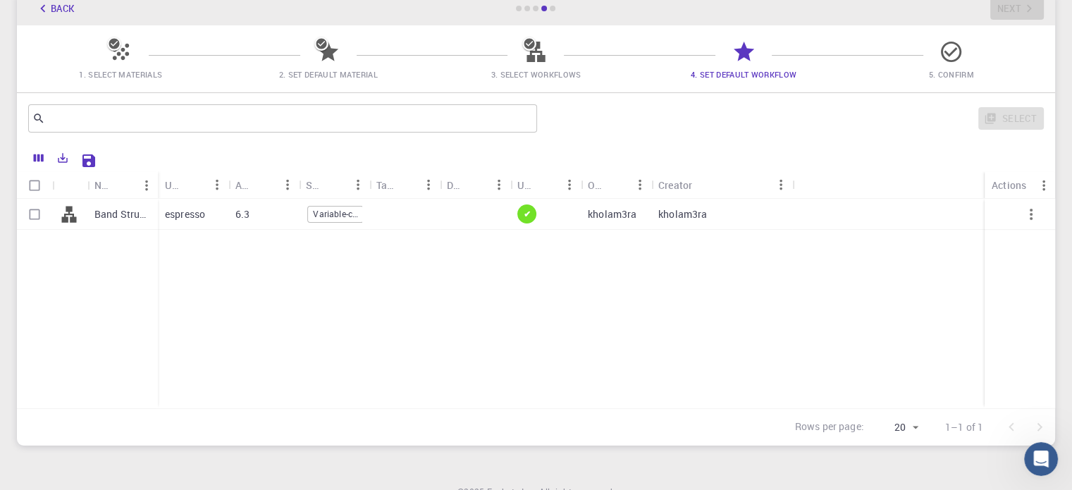
click at [39, 221] on input "Select row" at bounding box center [34, 214] width 27 height 27
checkbox input "true"
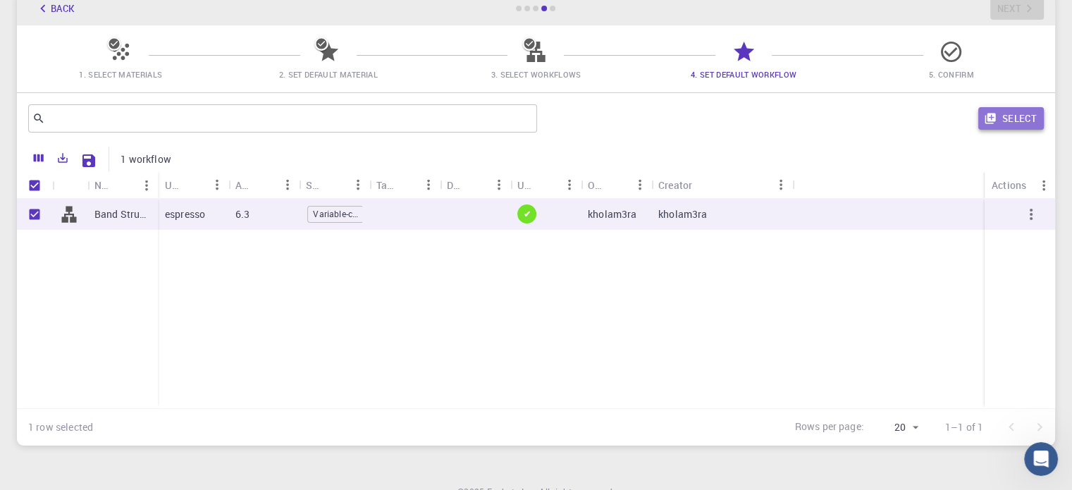
click at [1028, 122] on button "Select" at bounding box center [1011, 118] width 66 height 23
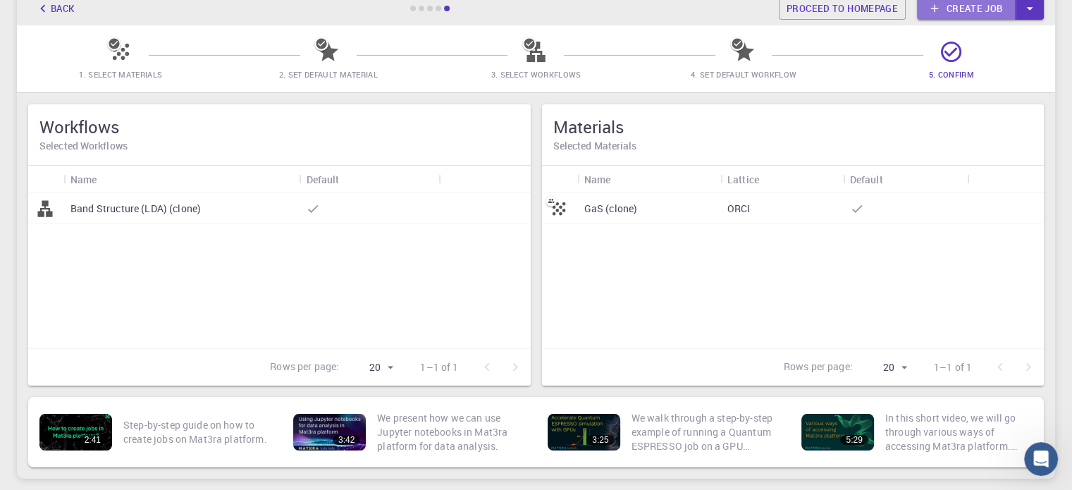
click at [994, 8] on link "Create job" at bounding box center [966, 8] width 99 height 23
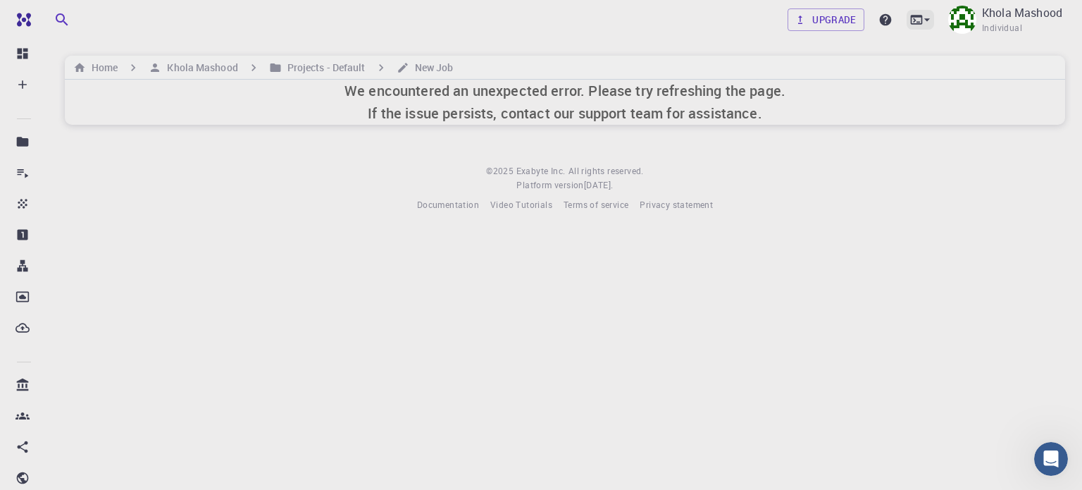
click at [932, 19] on icon at bounding box center [927, 20] width 14 height 14
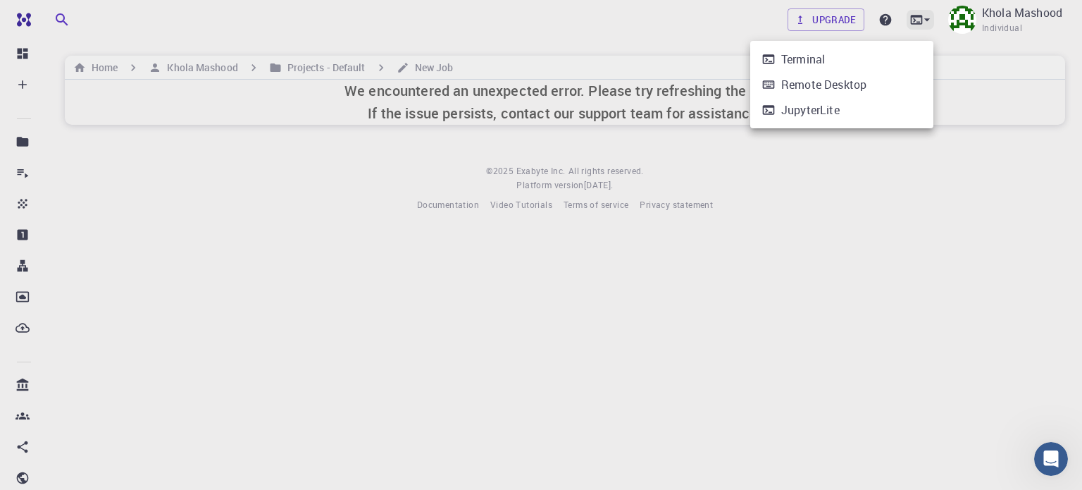
click at [932, 19] on div at bounding box center [541, 245] width 1082 height 490
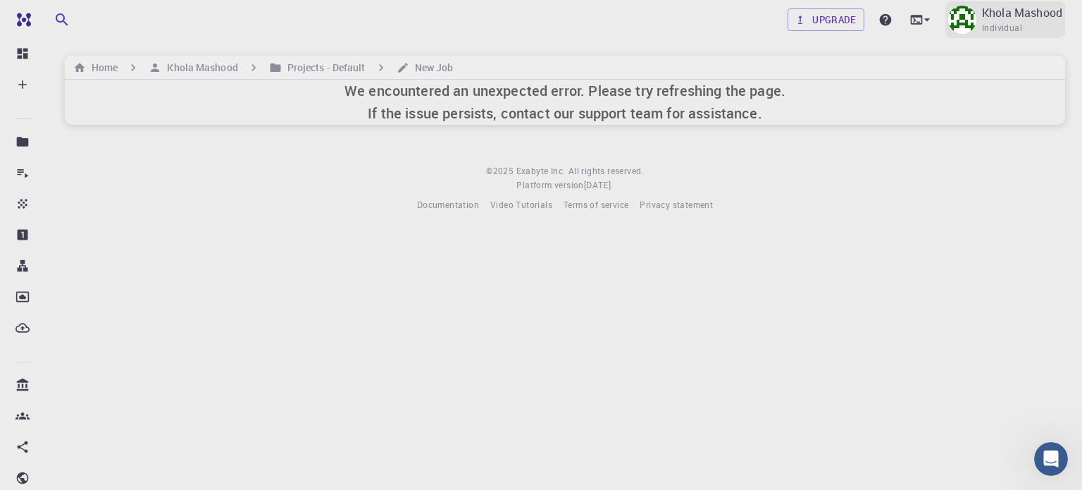
click at [976, 22] on div "Khola Mashood Individual" at bounding box center [1005, 19] width 120 height 37
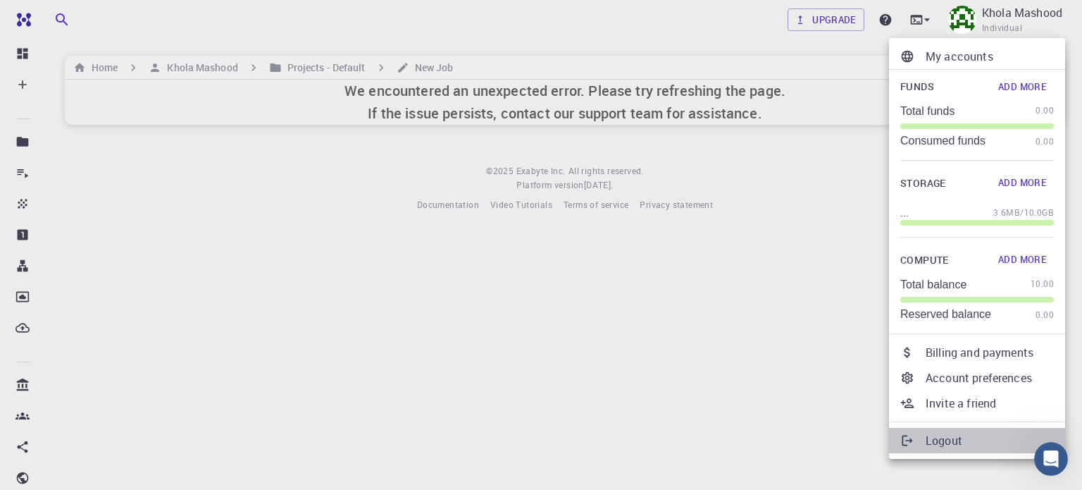
click at [940, 433] on p "Logout" at bounding box center [990, 440] width 128 height 17
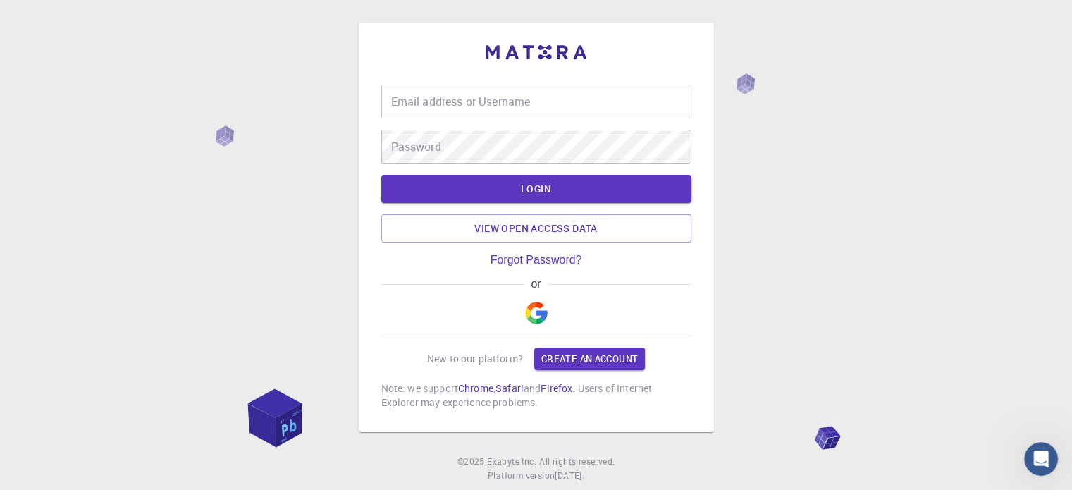
type input "kholam3ra"
